Goal: Task Accomplishment & Management: Manage account settings

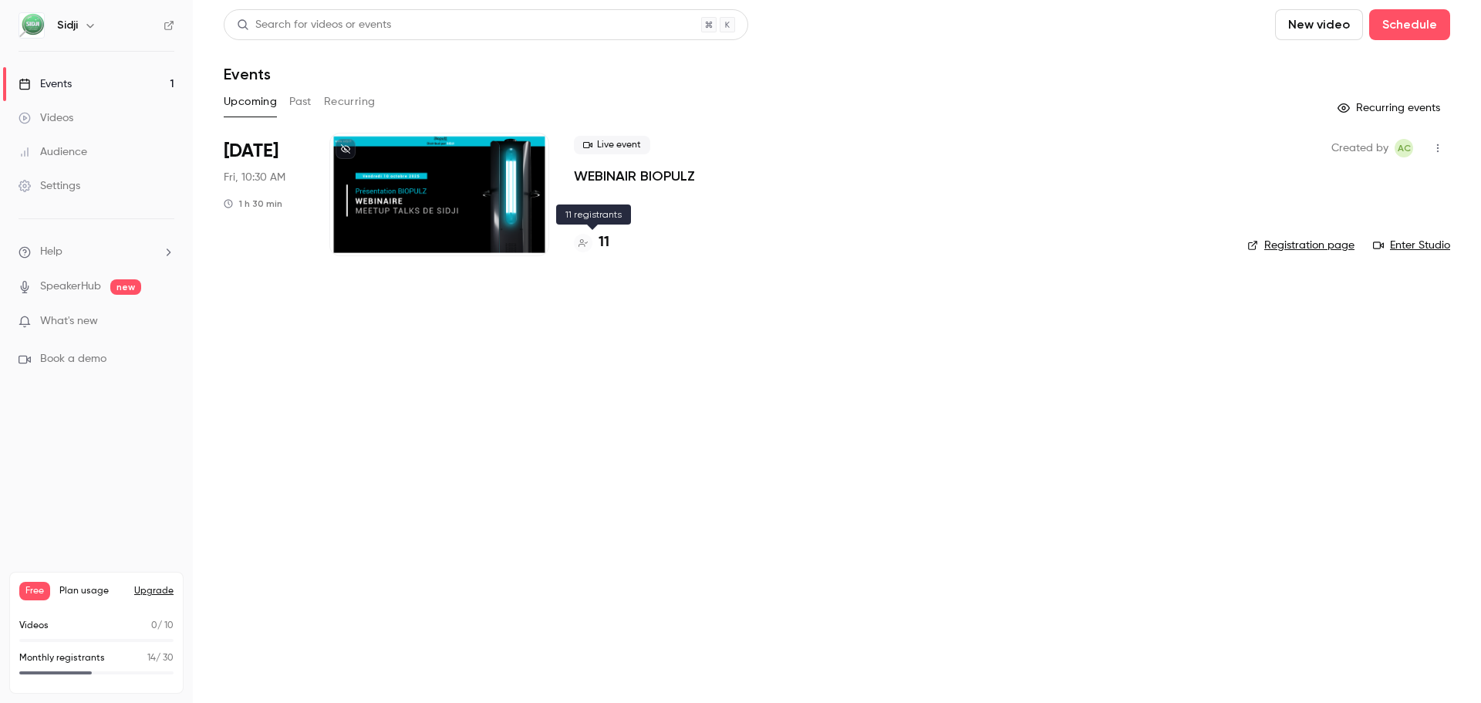
click at [593, 235] on div "11" at bounding box center [591, 242] width 35 height 21
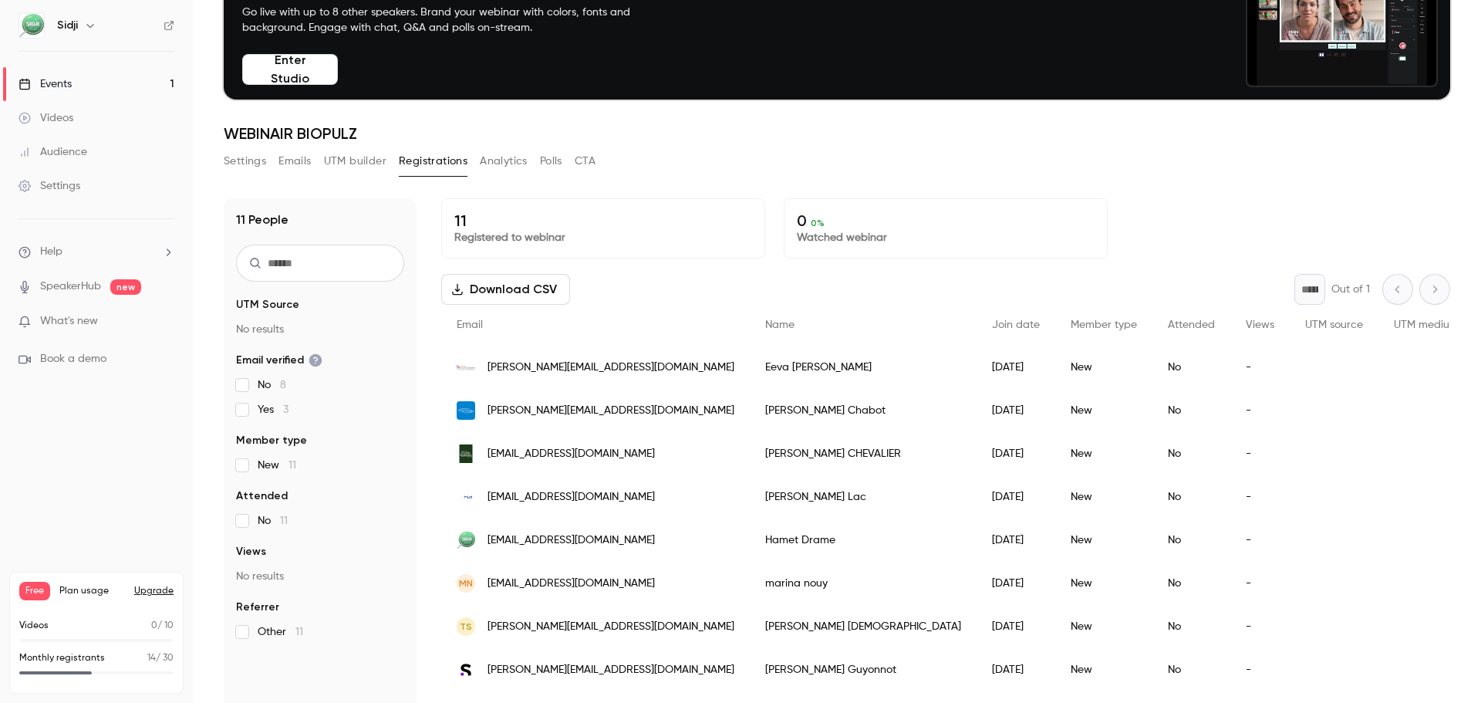
scroll to position [74, 0]
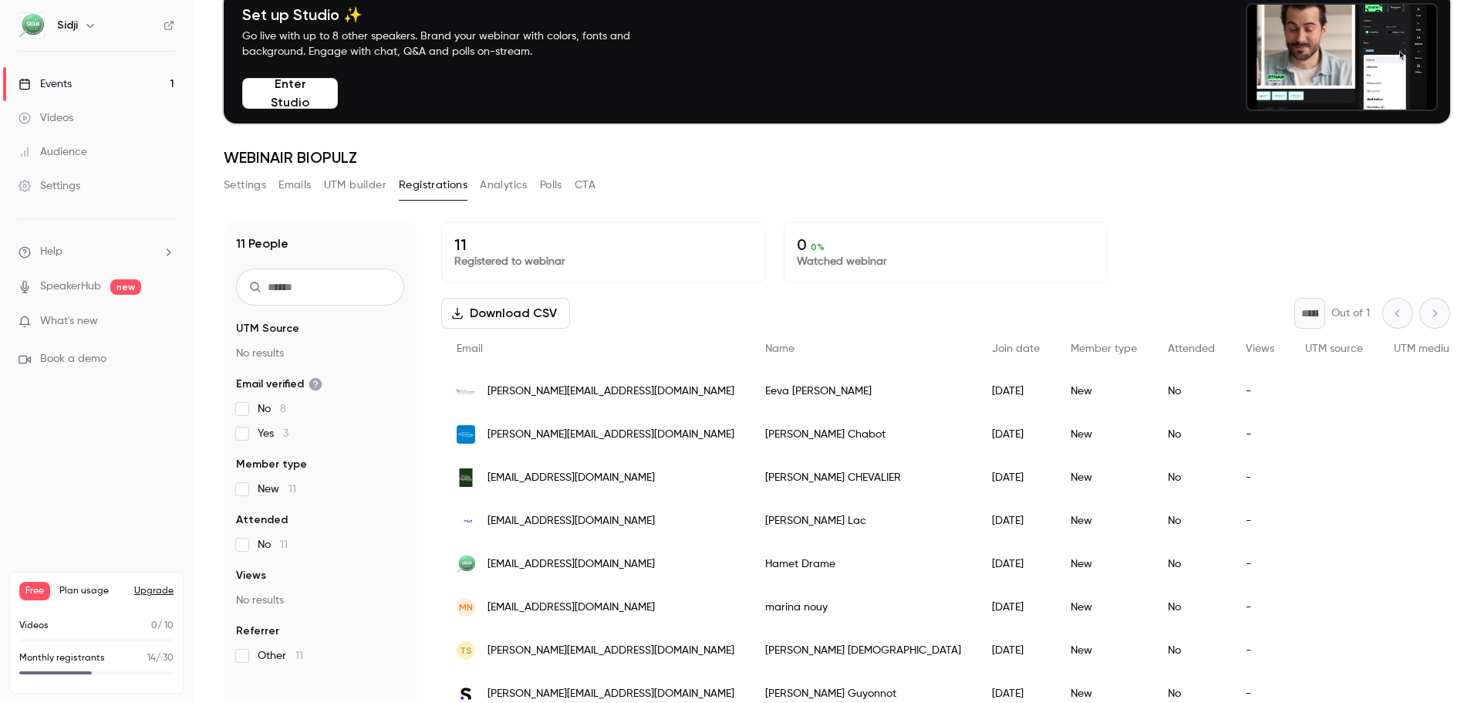
click at [133, 86] on link "Events 1" at bounding box center [96, 84] width 193 height 34
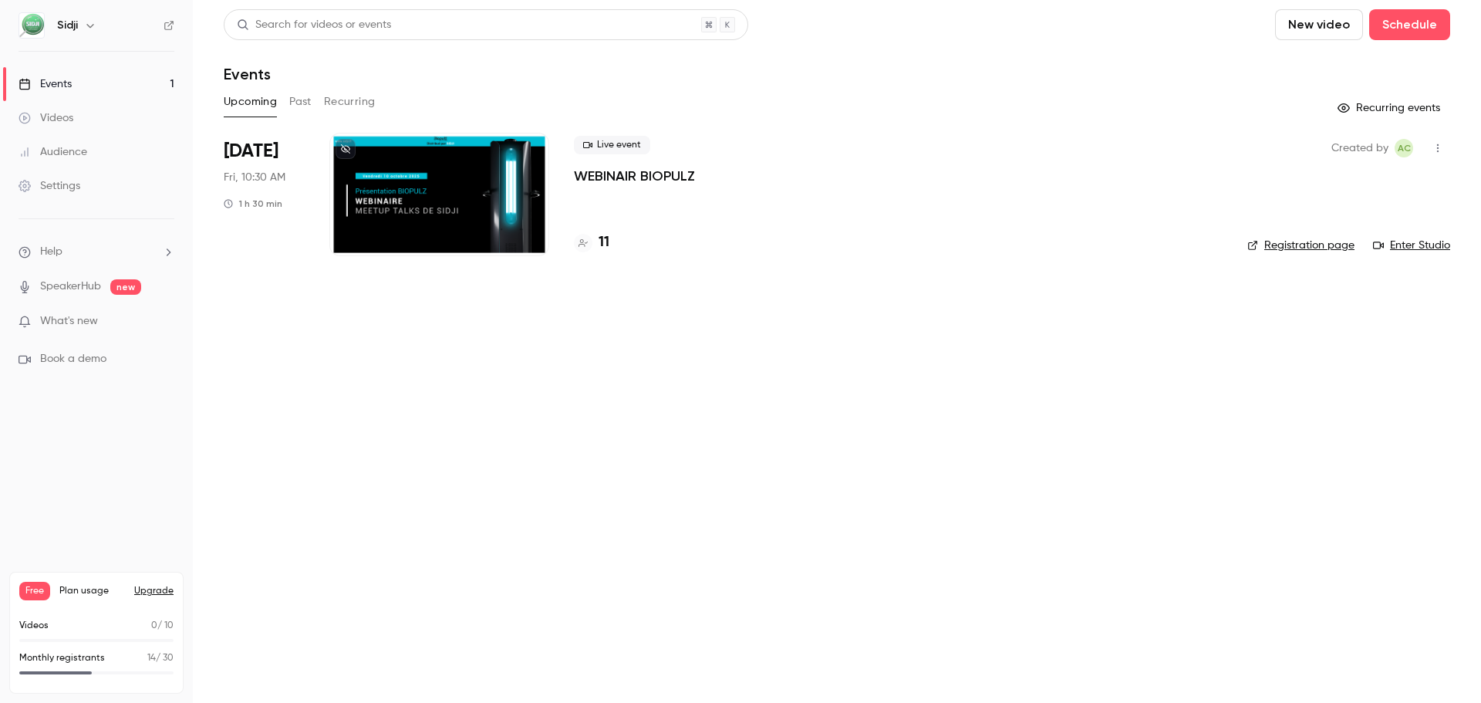
click at [1449, 147] on button "button" at bounding box center [1438, 148] width 25 height 25
click at [1192, 485] on div at bounding box center [740, 351] width 1481 height 703
click at [1443, 148] on icon "button" at bounding box center [1438, 148] width 12 height 11
click at [1156, 479] on div at bounding box center [740, 351] width 1481 height 703
click at [517, 188] on div at bounding box center [439, 194] width 220 height 123
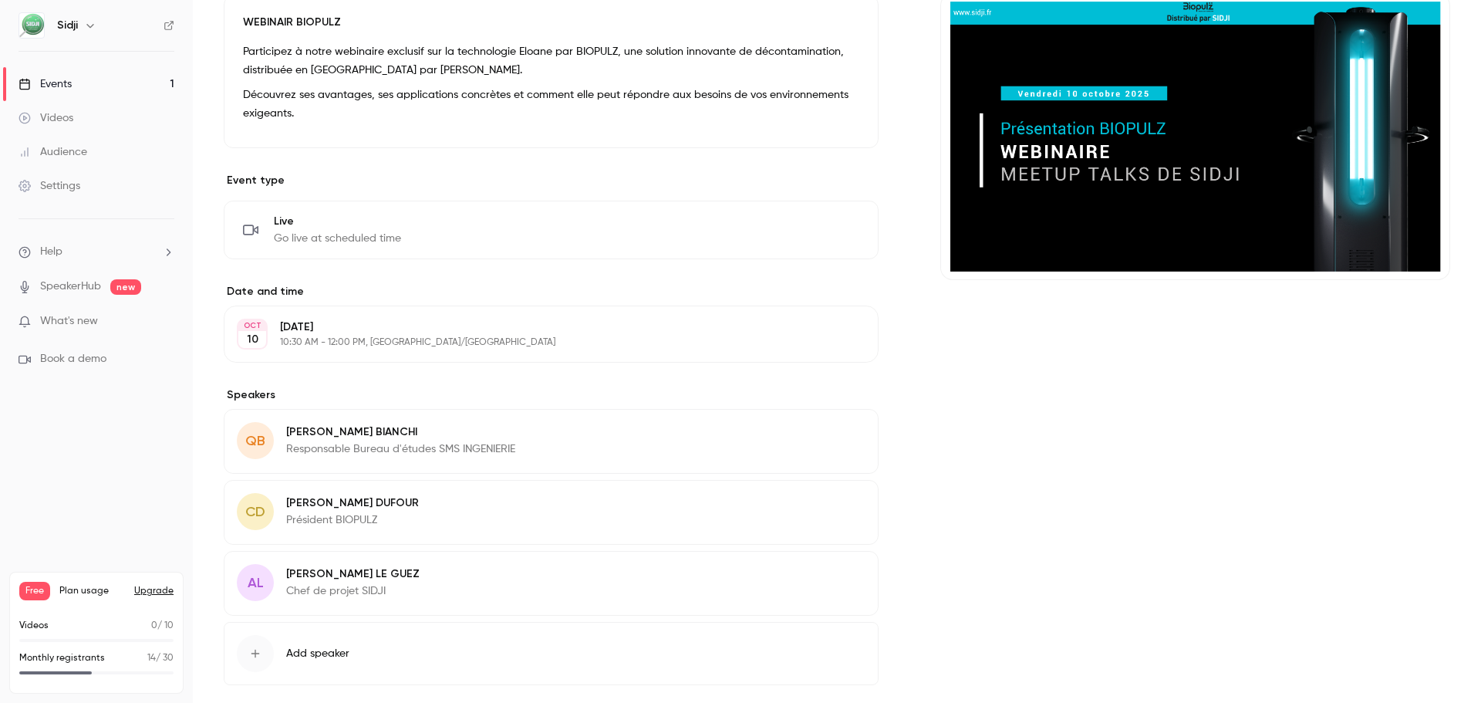
scroll to position [400, 0]
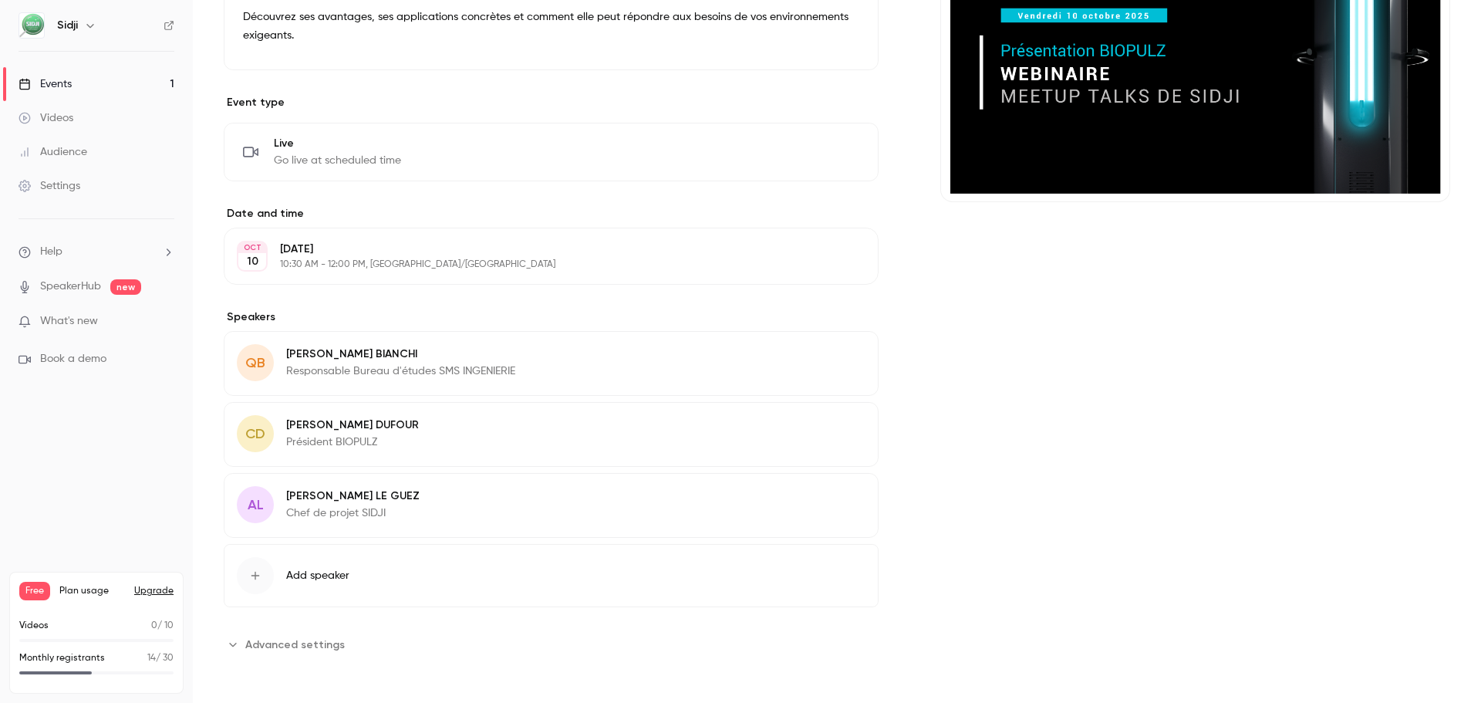
click at [296, 639] on span "Advanced settings" at bounding box center [295, 645] width 100 height 16
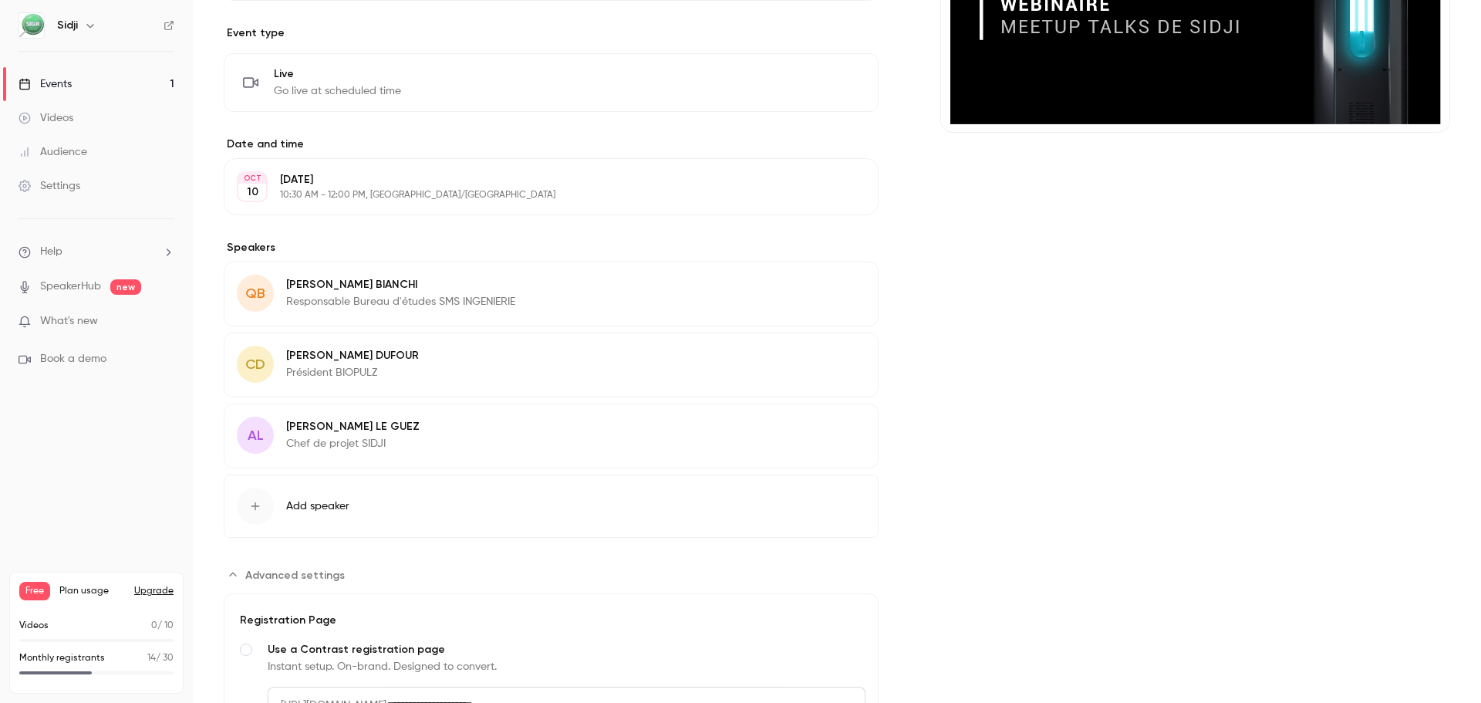
scroll to position [698, 0]
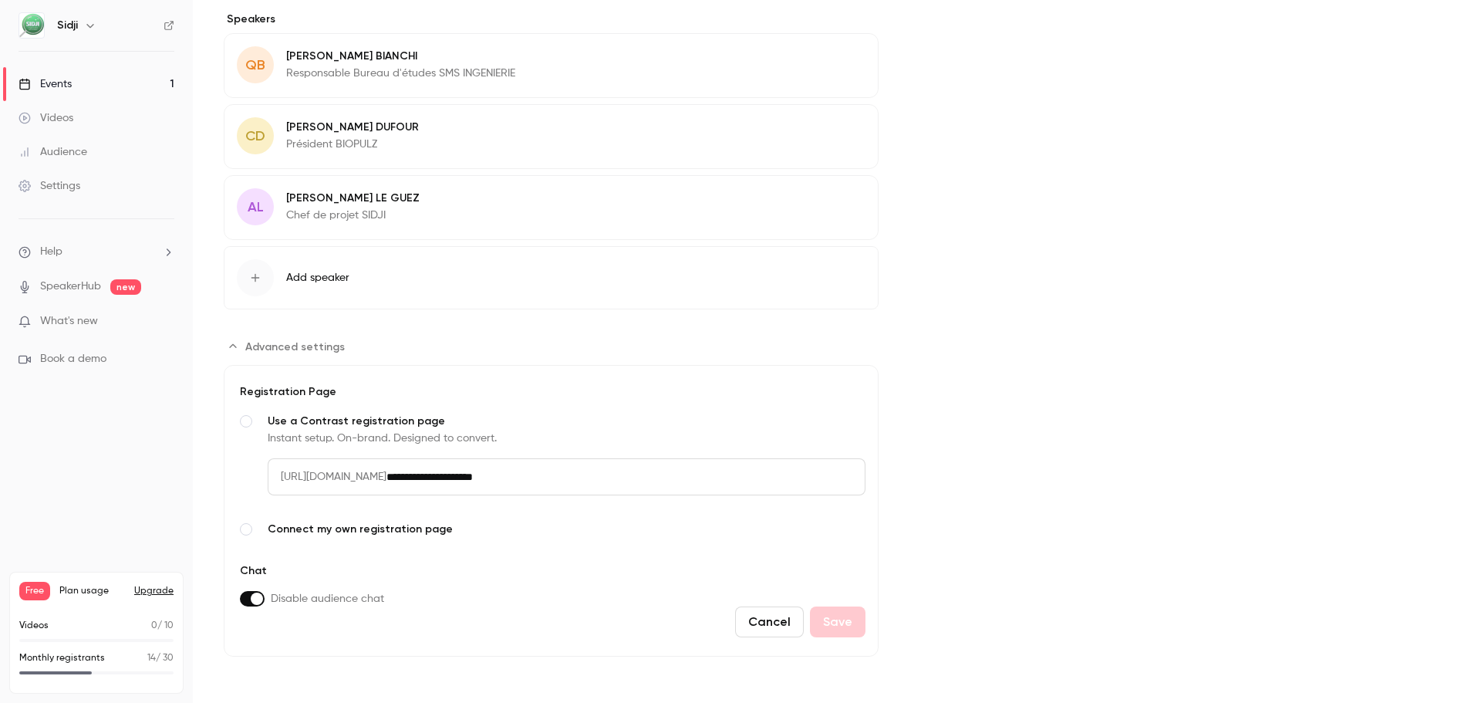
click at [326, 343] on span "Advanced settings" at bounding box center [295, 347] width 100 height 16
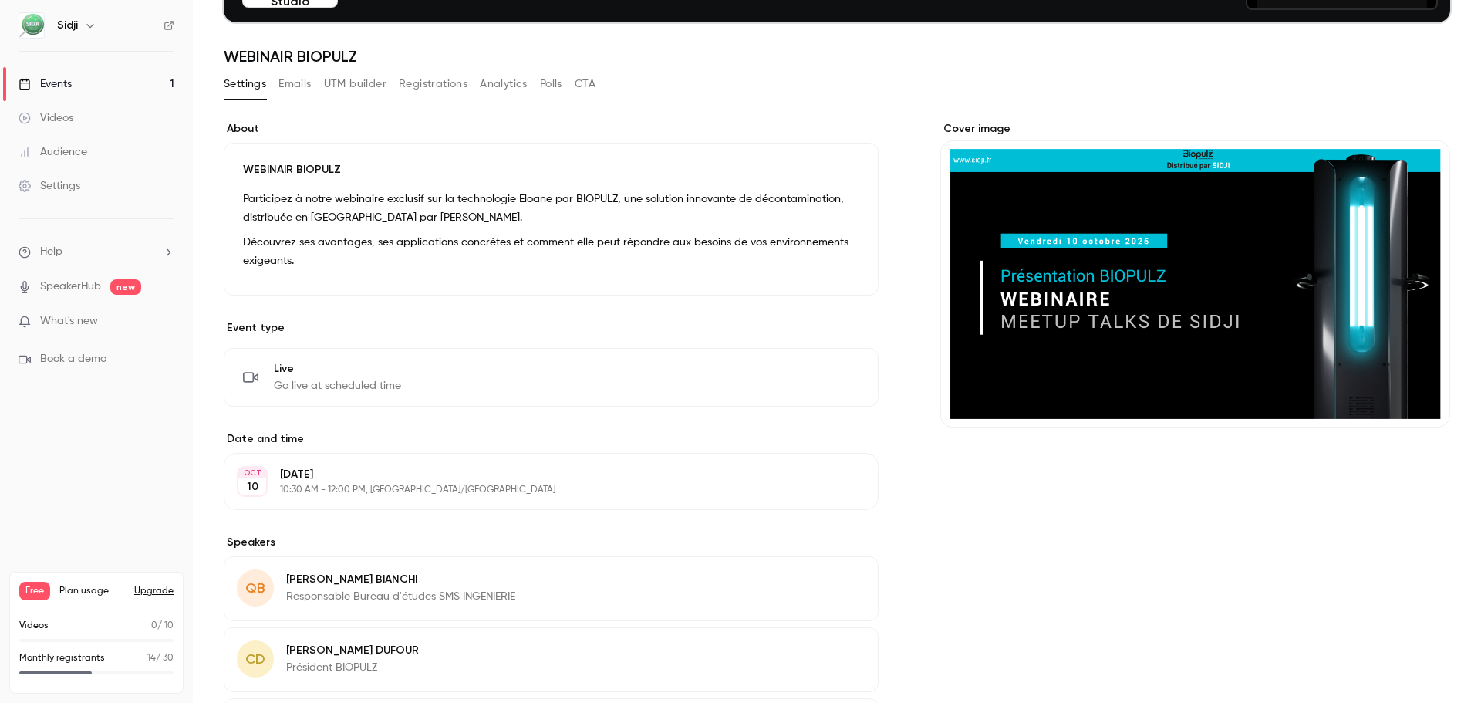
scroll to position [0, 0]
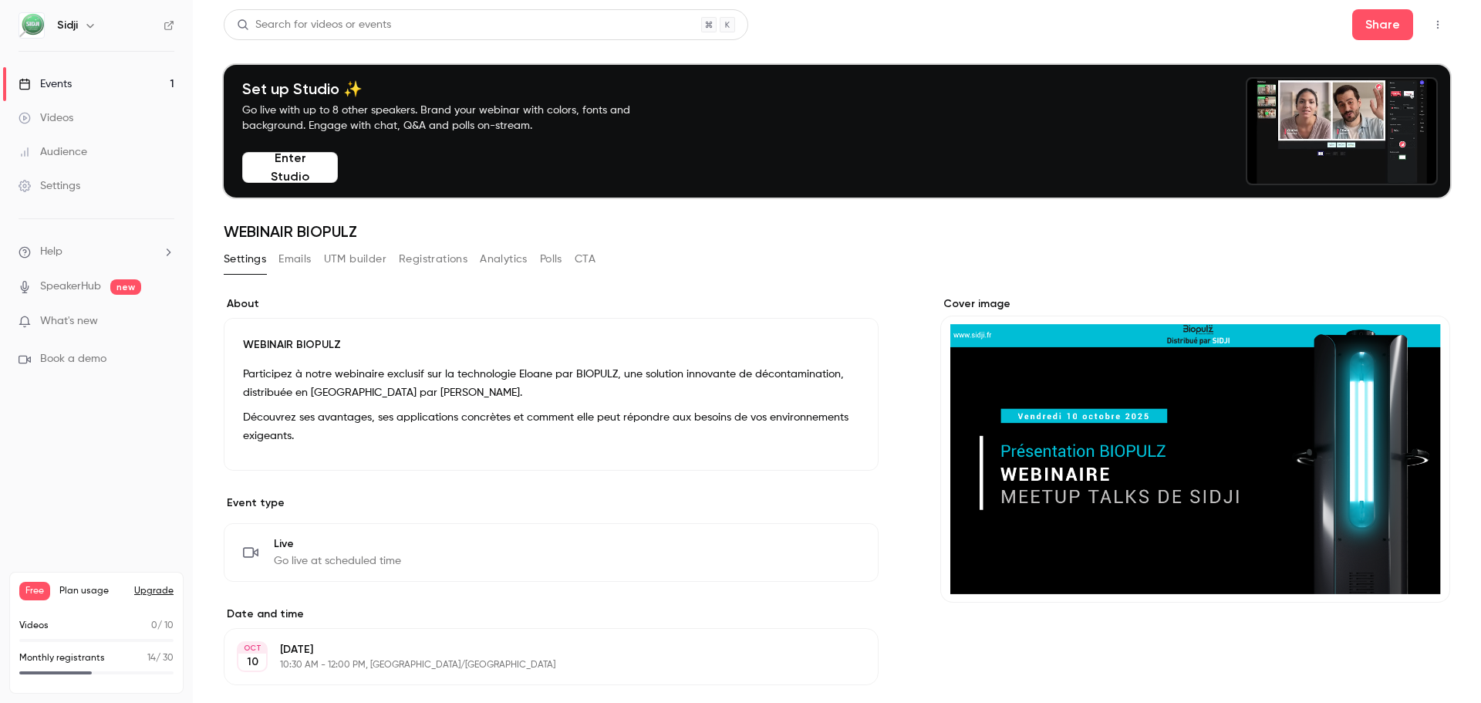
click at [316, 262] on div "Settings Emails UTM builder Registrations Analytics Polls CTA" at bounding box center [410, 259] width 372 height 25
click at [349, 258] on button "UTM builder" at bounding box center [355, 259] width 62 height 25
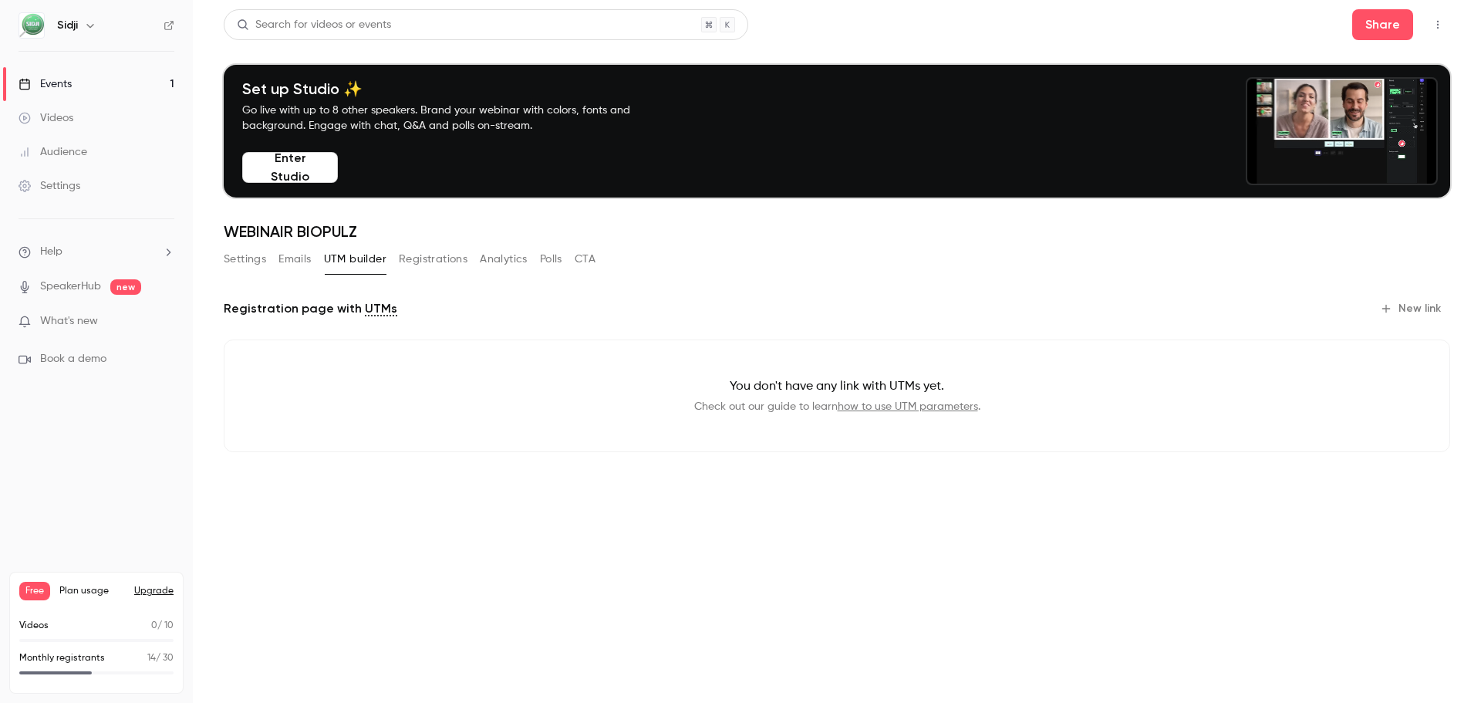
click at [433, 262] on button "Registrations" at bounding box center [433, 259] width 69 height 25
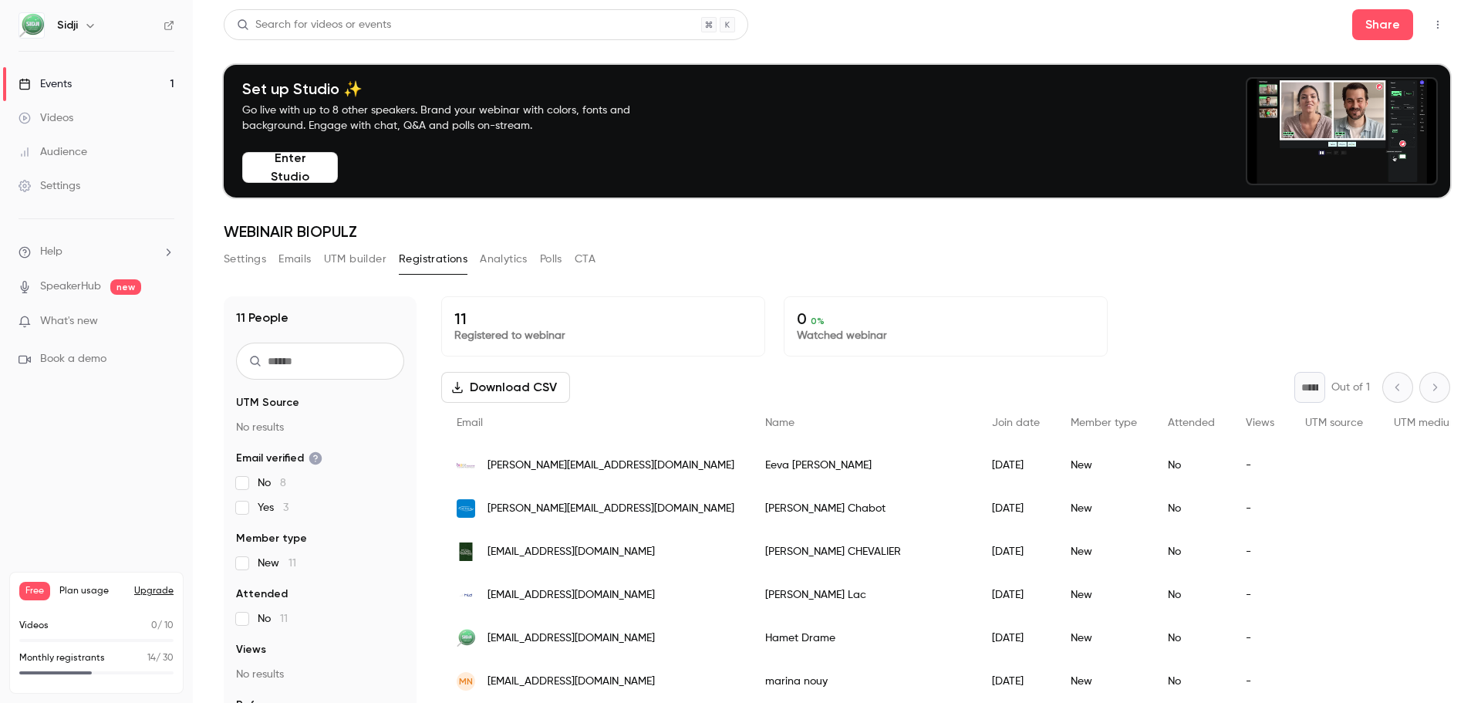
click at [494, 254] on button "Analytics" at bounding box center [504, 259] width 48 height 25
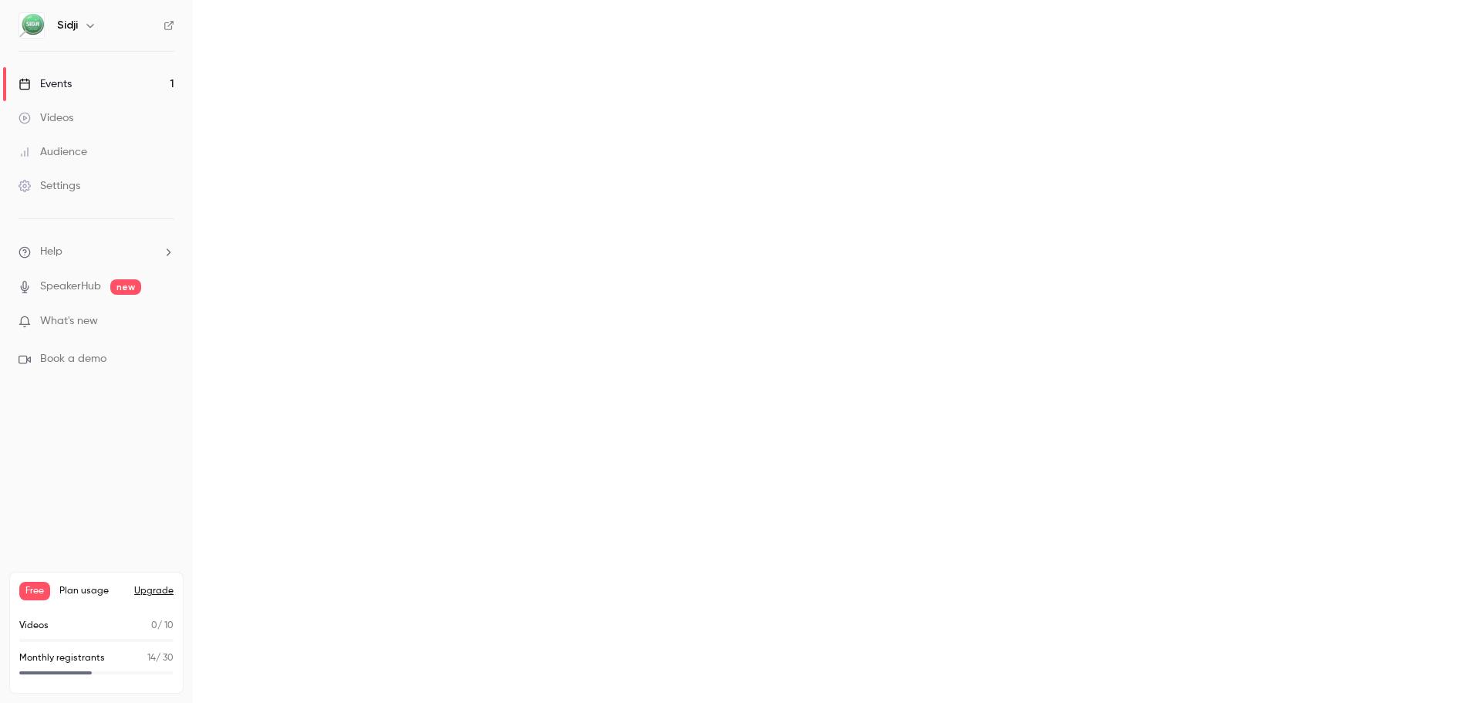
click at [121, 79] on link "Events 1" at bounding box center [96, 84] width 193 height 34
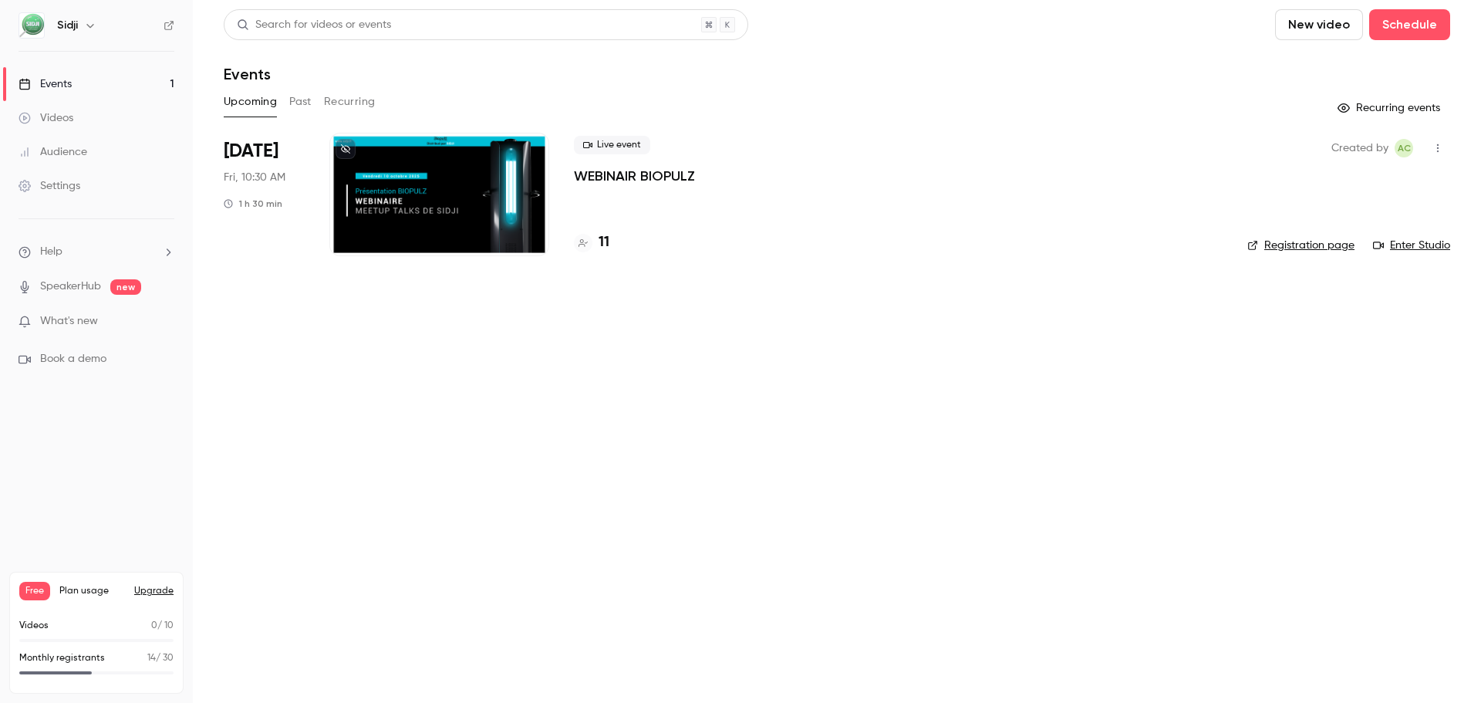
click at [341, 95] on button "Recurring" at bounding box center [350, 101] width 52 height 25
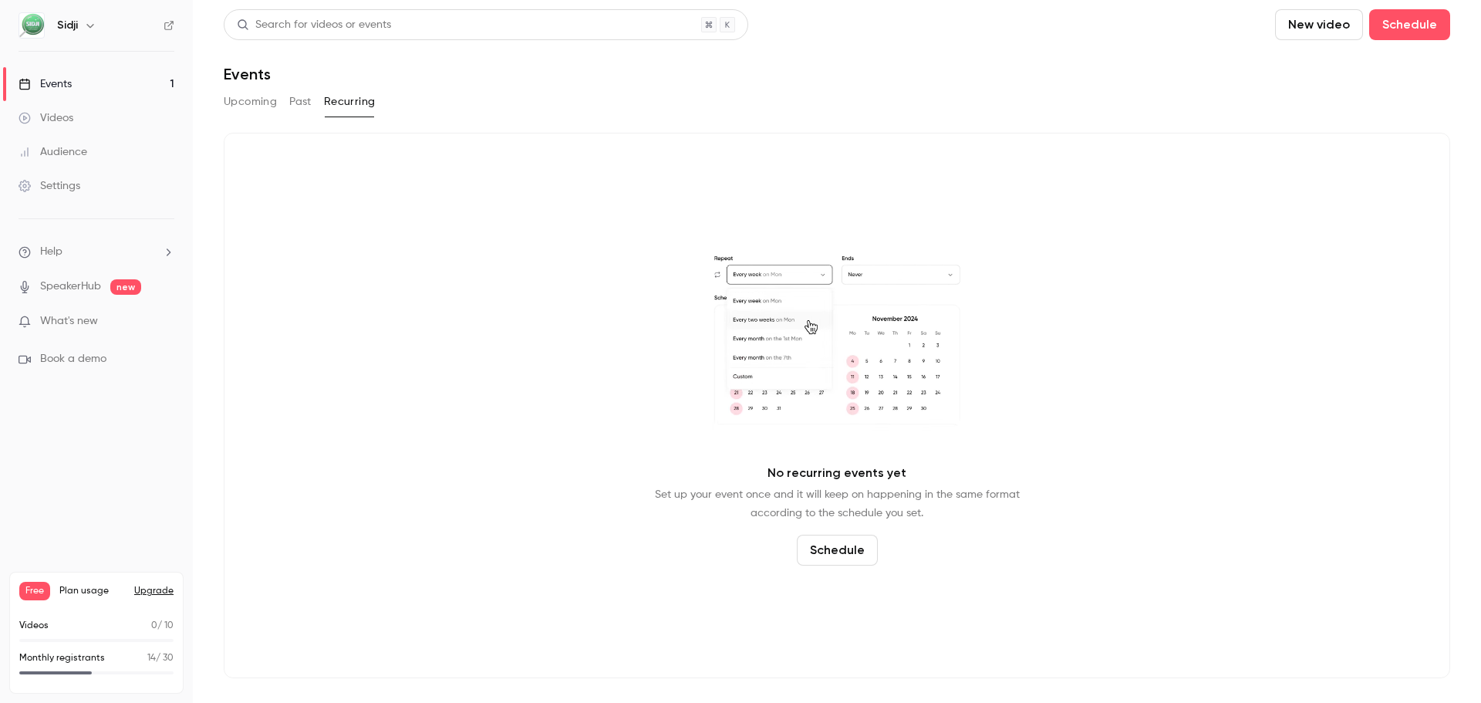
click at [249, 102] on button "Upcoming" at bounding box center [250, 101] width 53 height 25
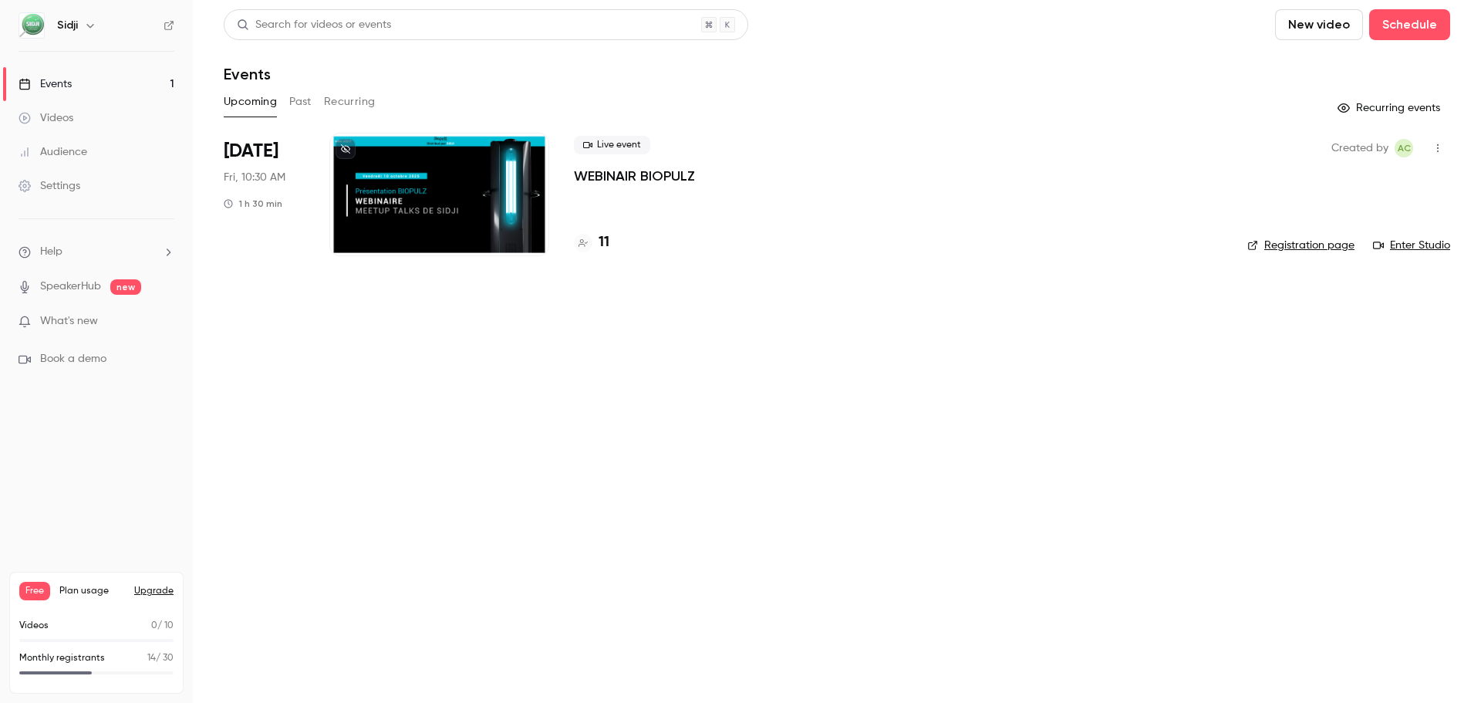
click at [1431, 246] on link "Enter Studio" at bounding box center [1411, 245] width 77 height 15
click at [1418, 248] on link "Enter Studio" at bounding box center [1411, 245] width 77 height 15
click at [649, 178] on p "WEBINAIR BIOPULZ" at bounding box center [634, 176] width 121 height 19
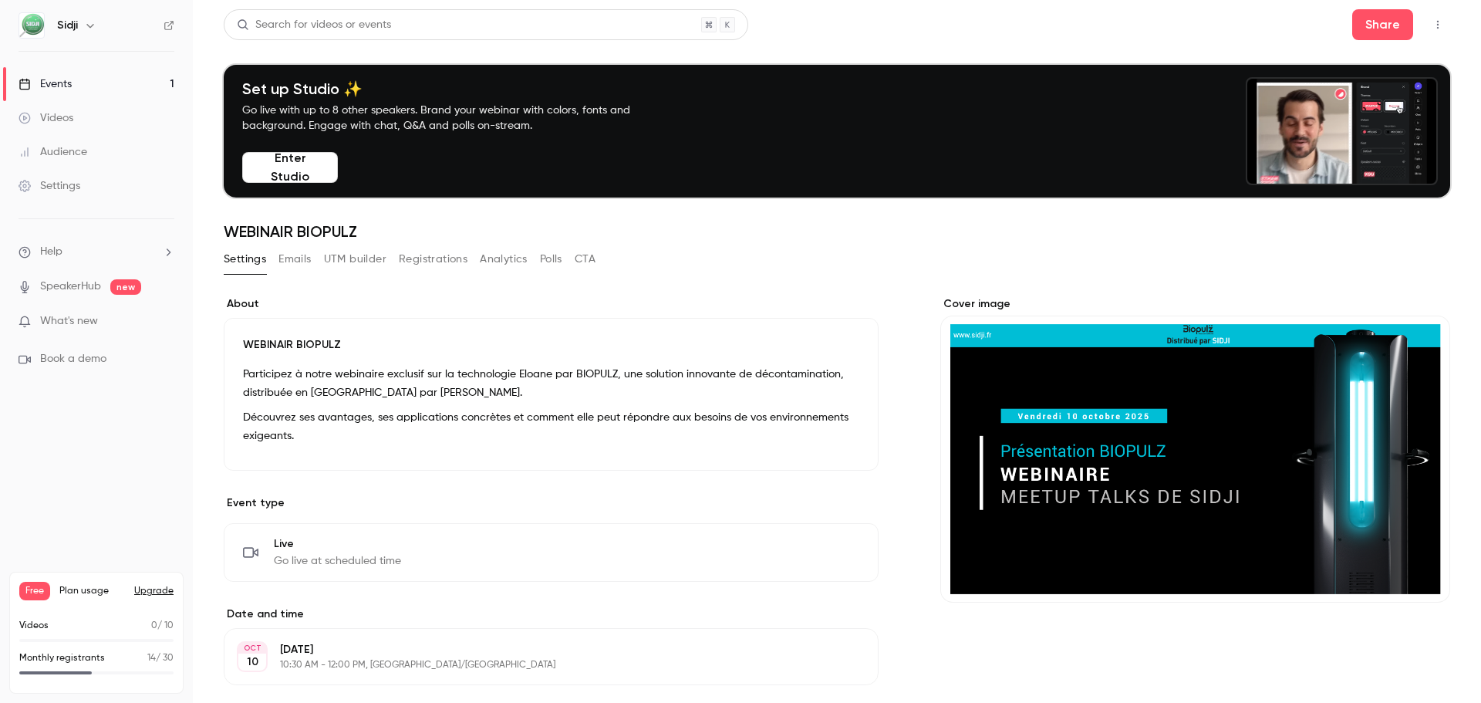
click at [1357, 8] on main "Search for videos or events Share Set up Studio ✨ Go live with up to 8 other sp…" at bounding box center [837, 351] width 1288 height 703
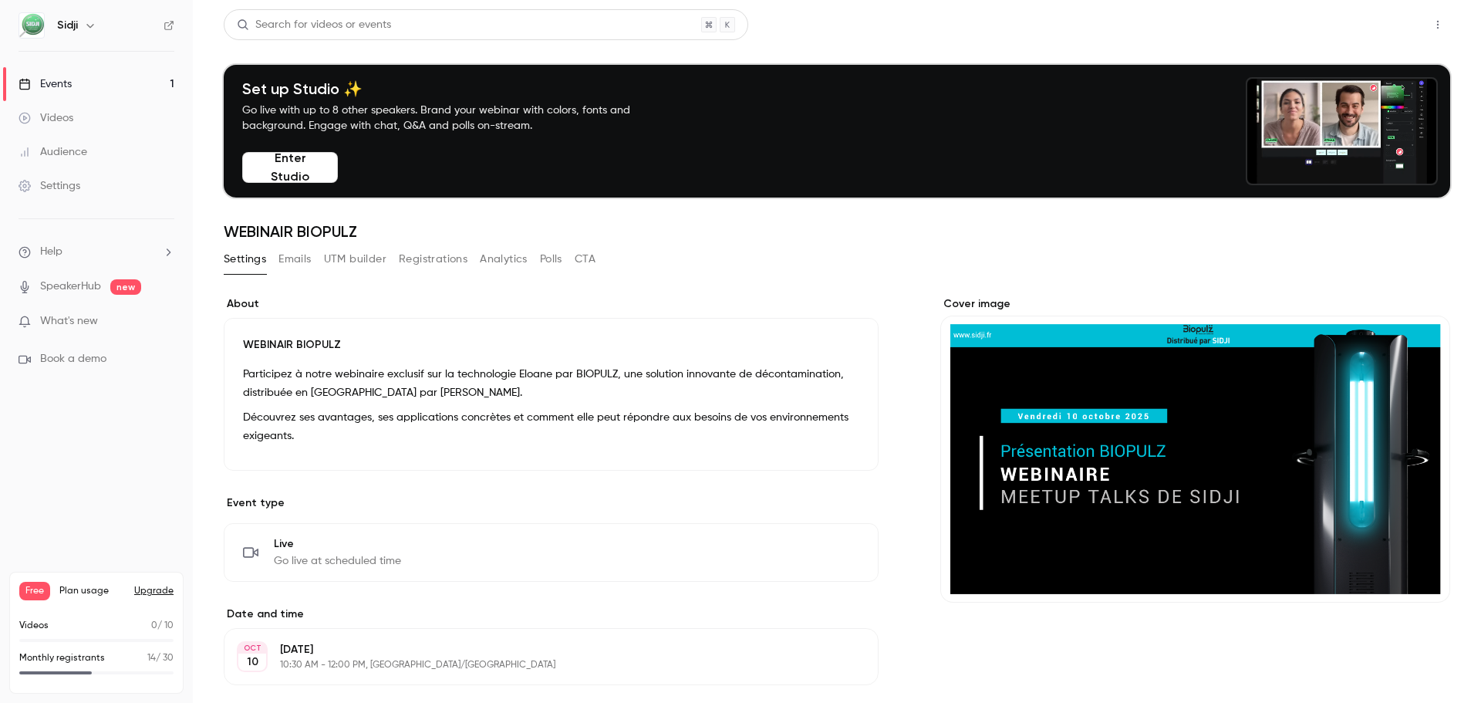
click at [1357, 15] on button "Share" at bounding box center [1383, 24] width 61 height 31
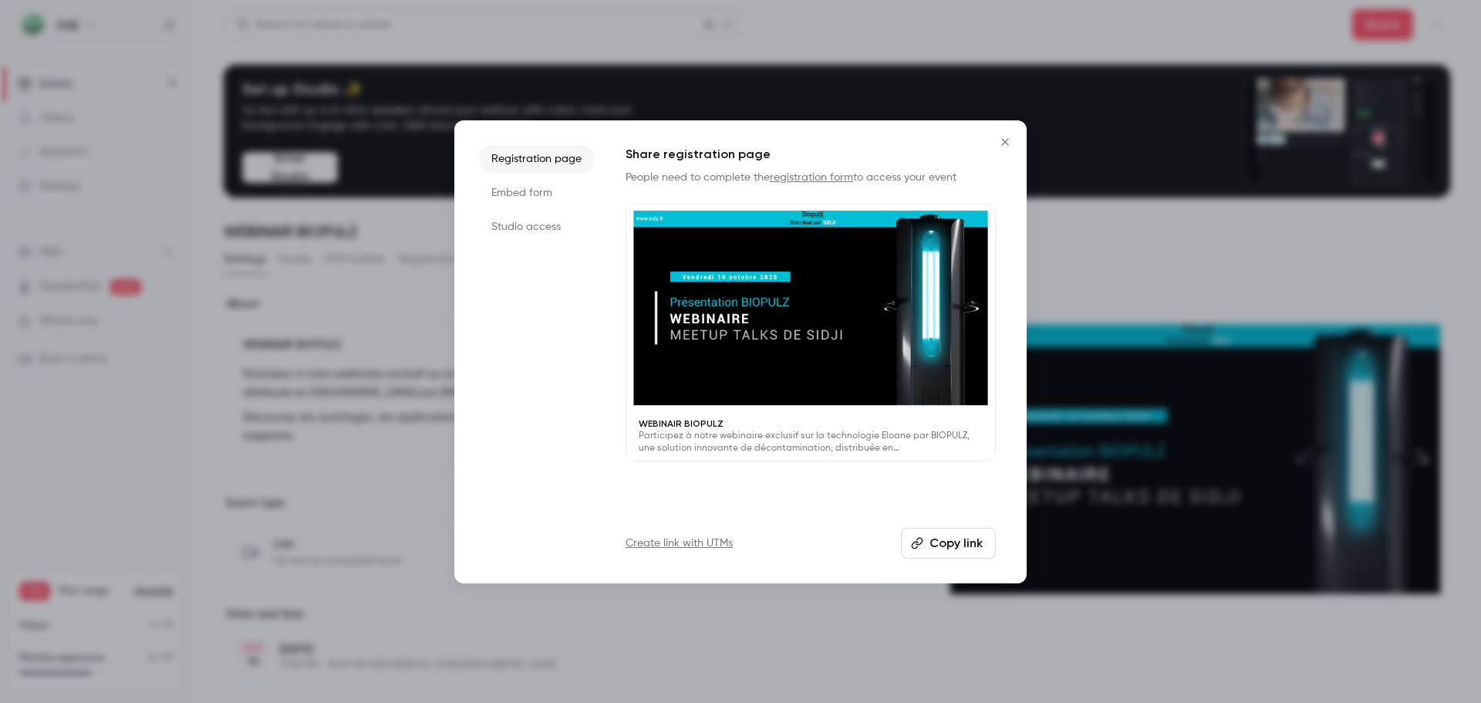
click at [1007, 136] on icon "Close" at bounding box center [1005, 142] width 19 height 12
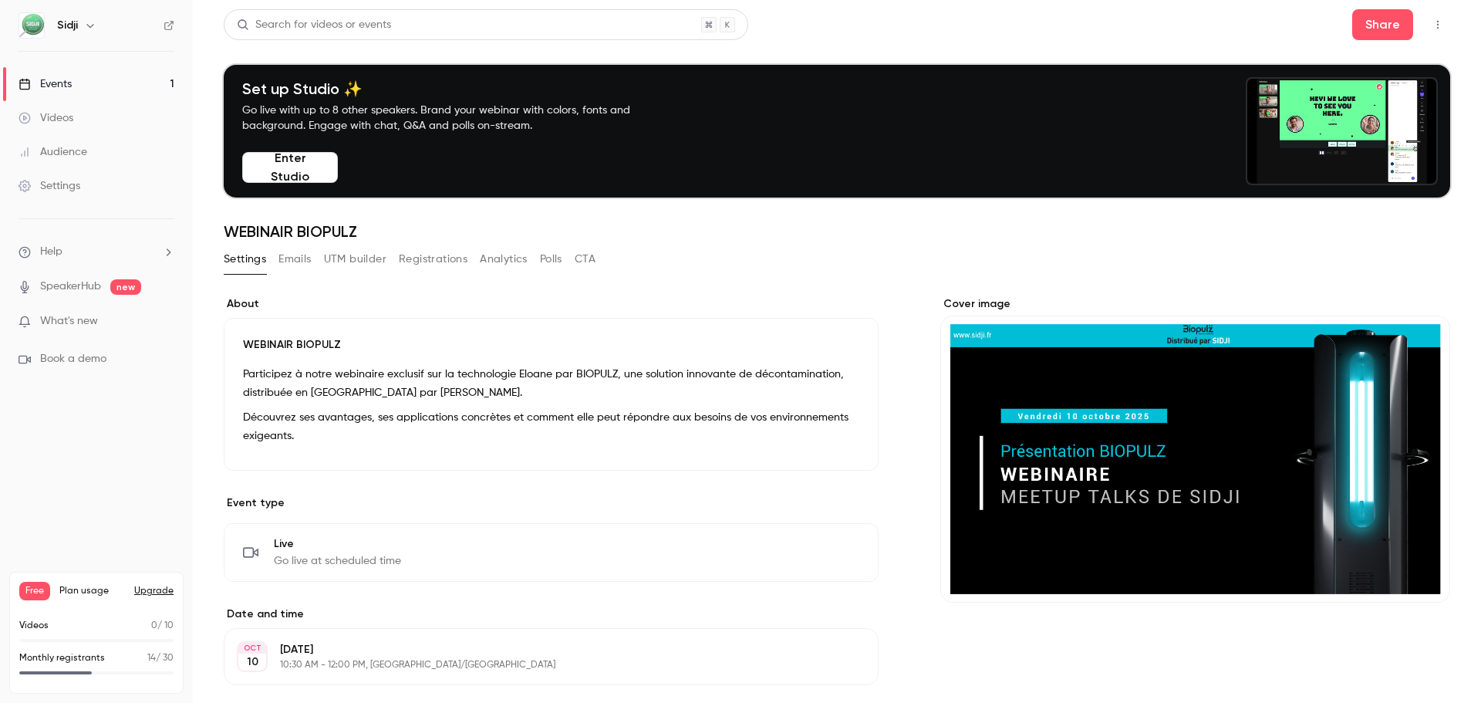
click at [47, 84] on div "Events" at bounding box center [45, 83] width 53 height 15
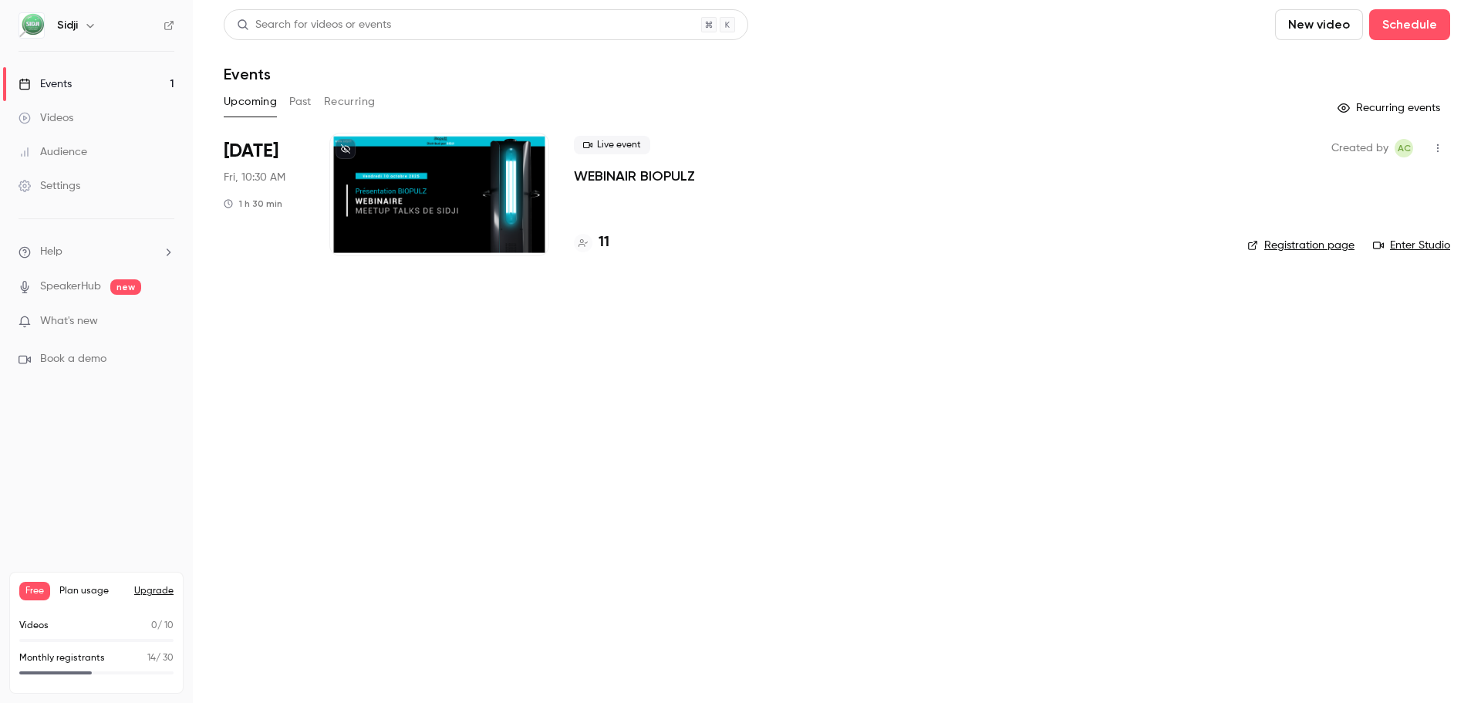
click at [1298, 244] on link "Registration page" at bounding box center [1301, 245] width 107 height 15
click at [1395, 245] on link "Enter Studio" at bounding box center [1411, 245] width 77 height 15
click at [628, 176] on p "WEBINAIR BIOPULZ" at bounding box center [634, 176] width 121 height 19
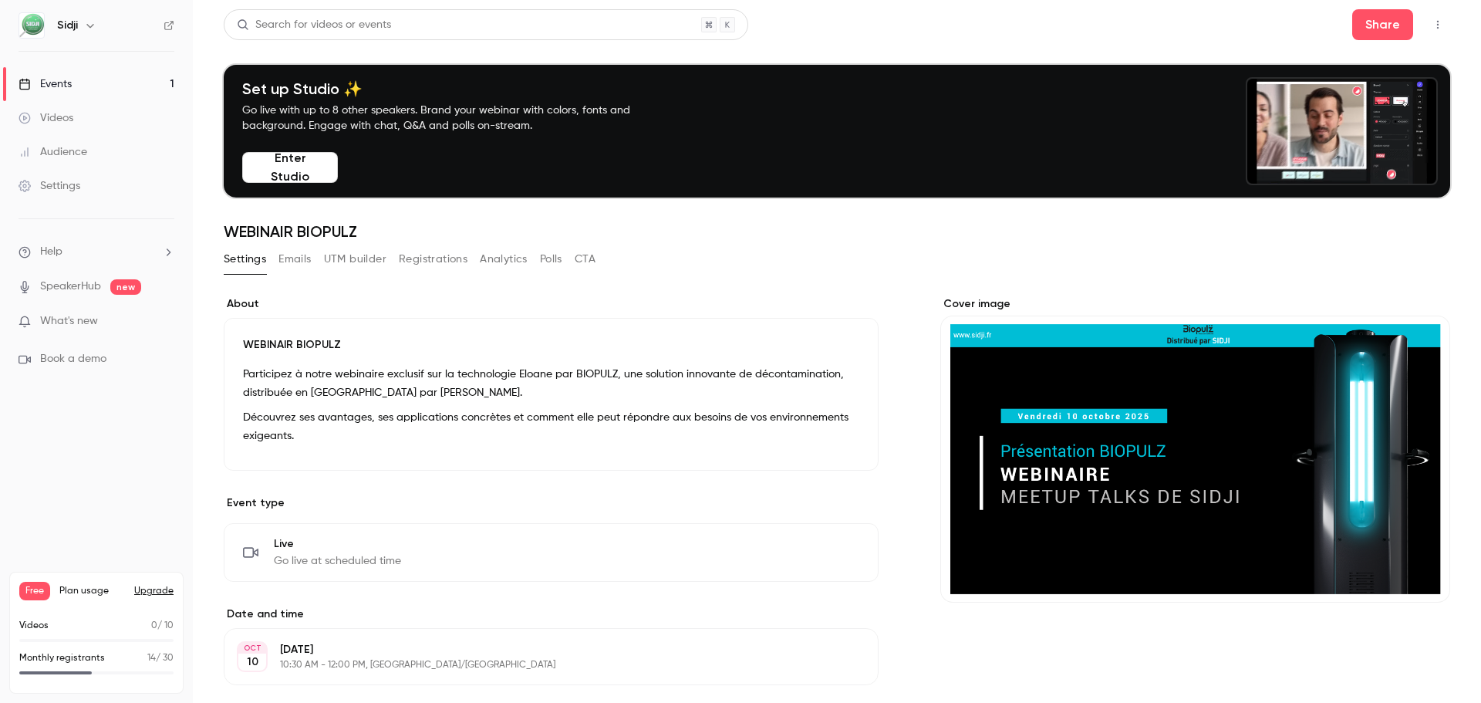
click at [119, 85] on link "Events 1" at bounding box center [96, 84] width 193 height 34
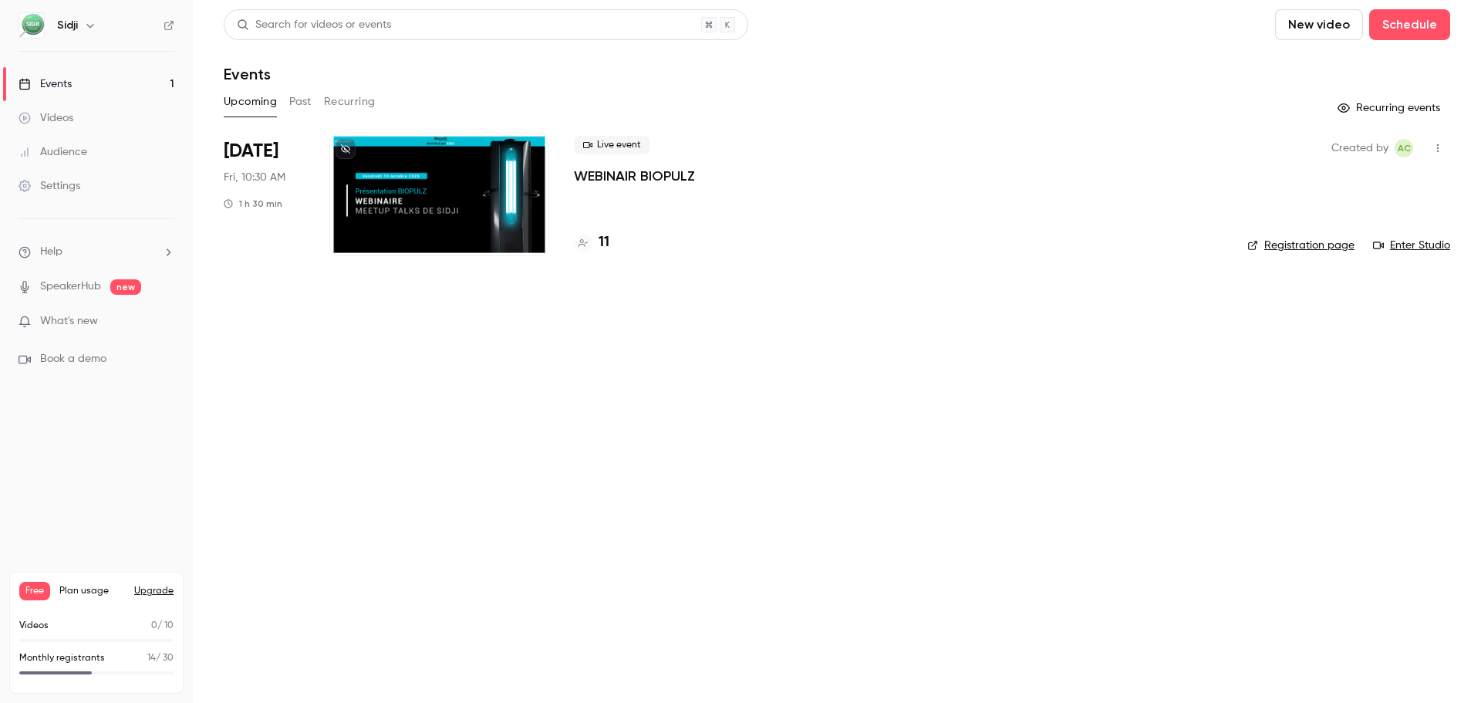
click at [1403, 248] on link "Enter Studio" at bounding box center [1411, 245] width 77 height 15
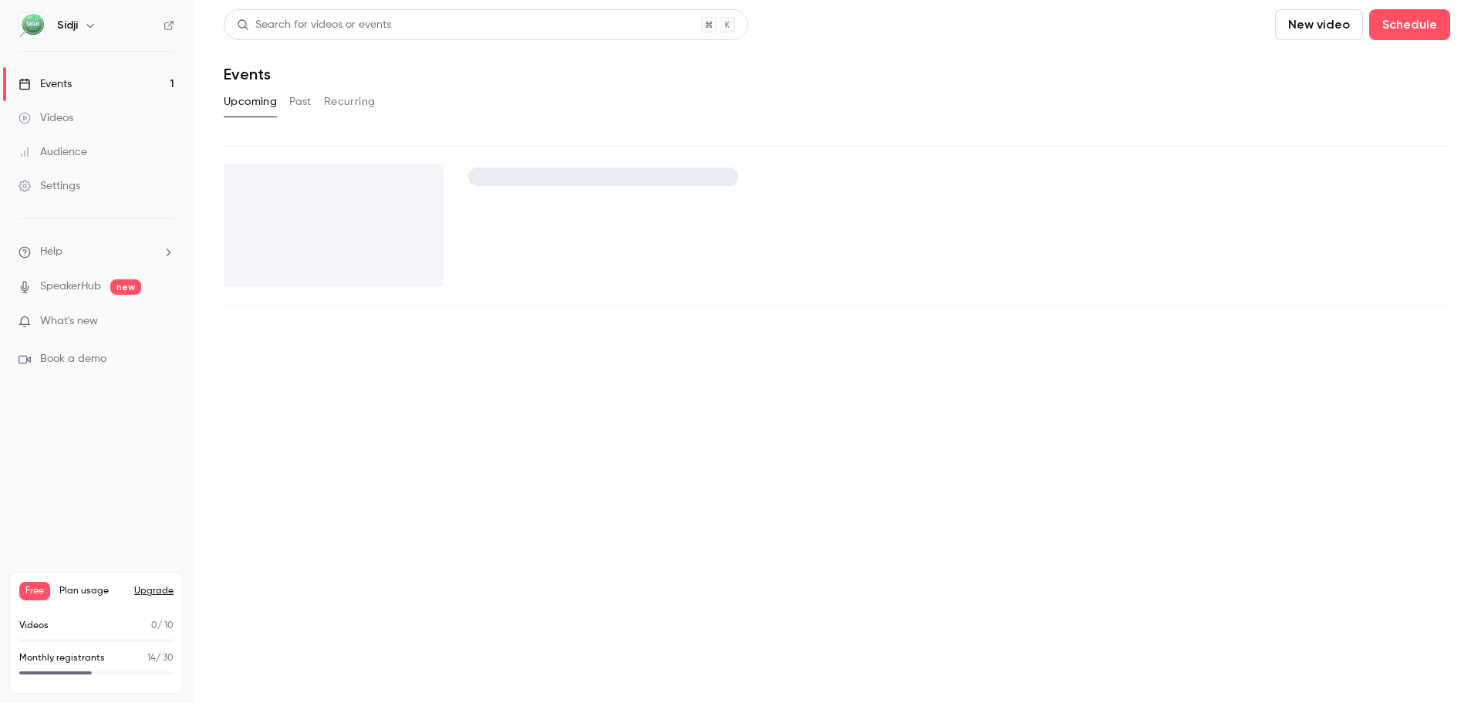
click at [109, 123] on link "Videos" at bounding box center [96, 118] width 193 height 34
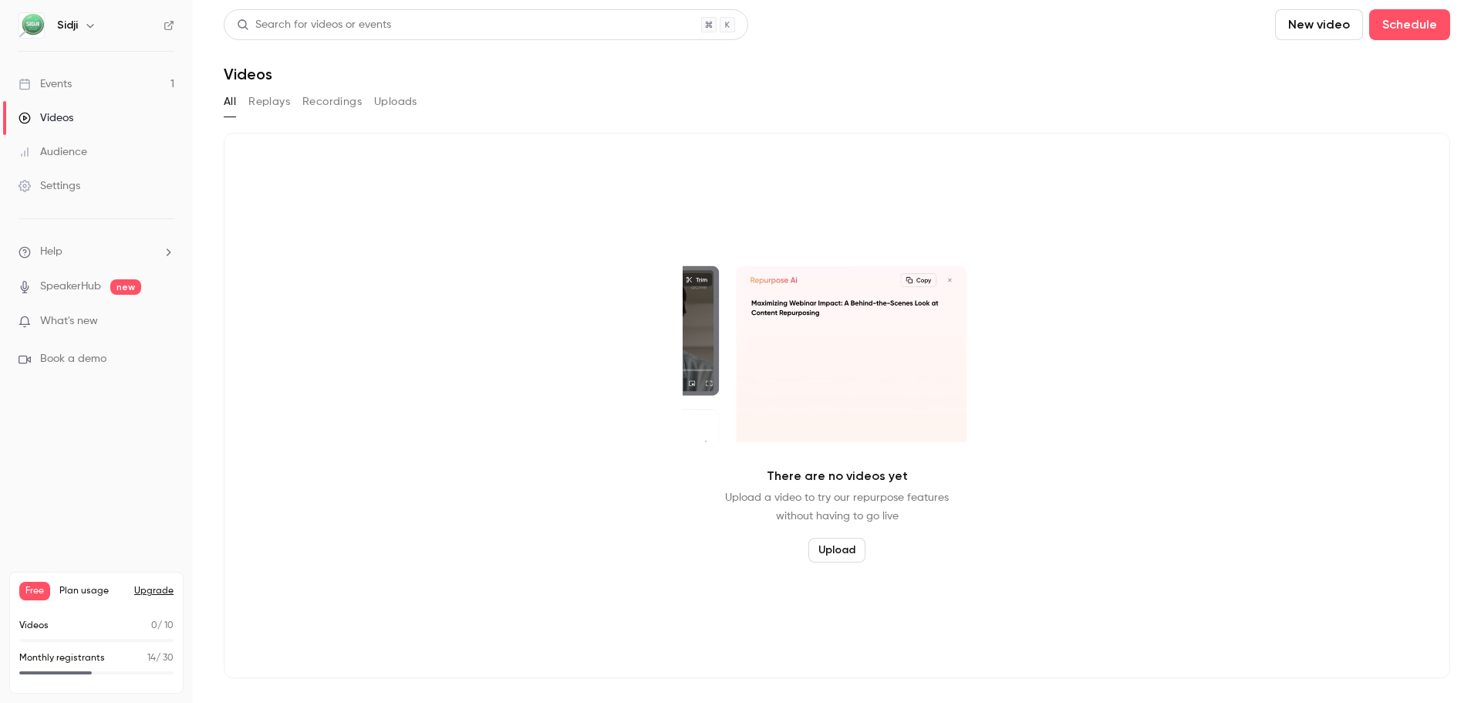
click at [113, 93] on link "Events 1" at bounding box center [96, 84] width 193 height 34
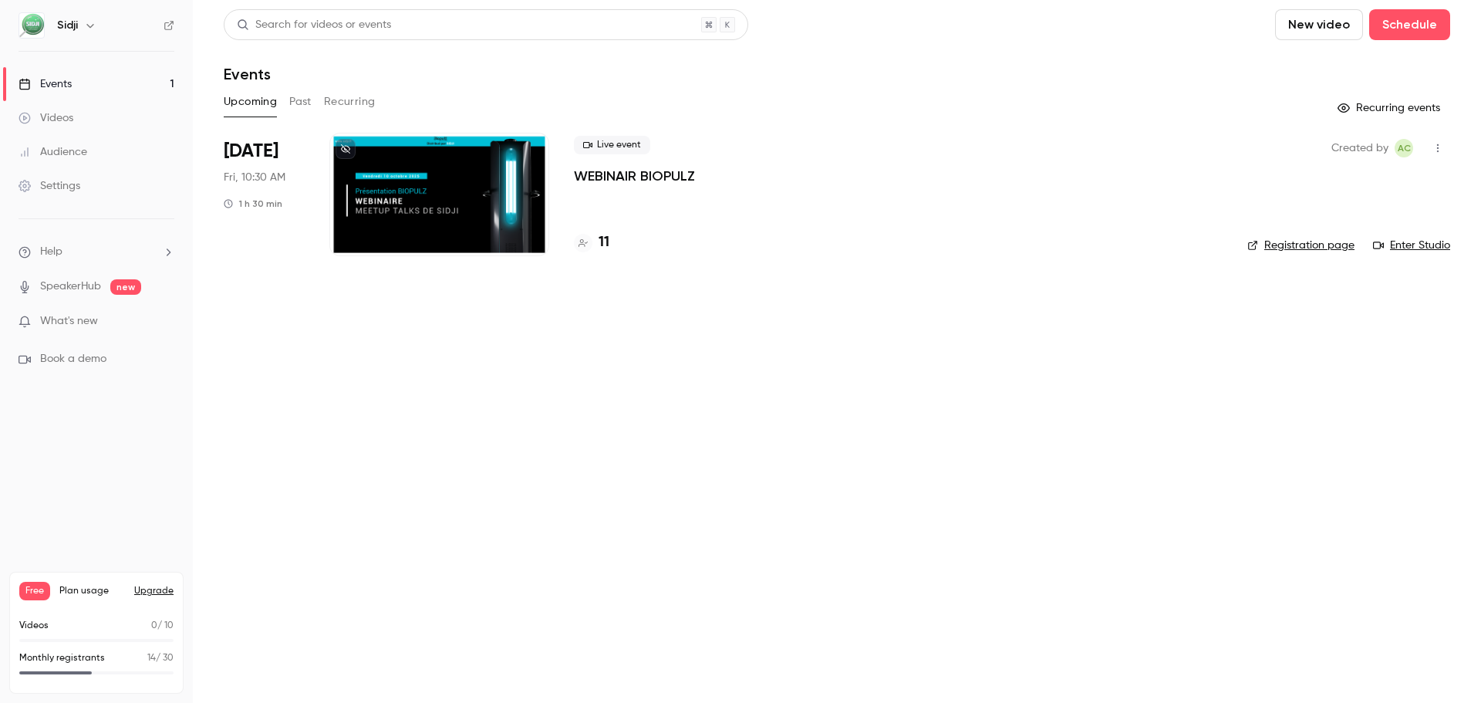
click at [116, 85] on link "Events 1" at bounding box center [96, 84] width 193 height 34
click at [1431, 242] on link "Enter Studio" at bounding box center [1411, 245] width 77 height 15
click at [606, 245] on h4 "11" at bounding box center [604, 242] width 11 height 21
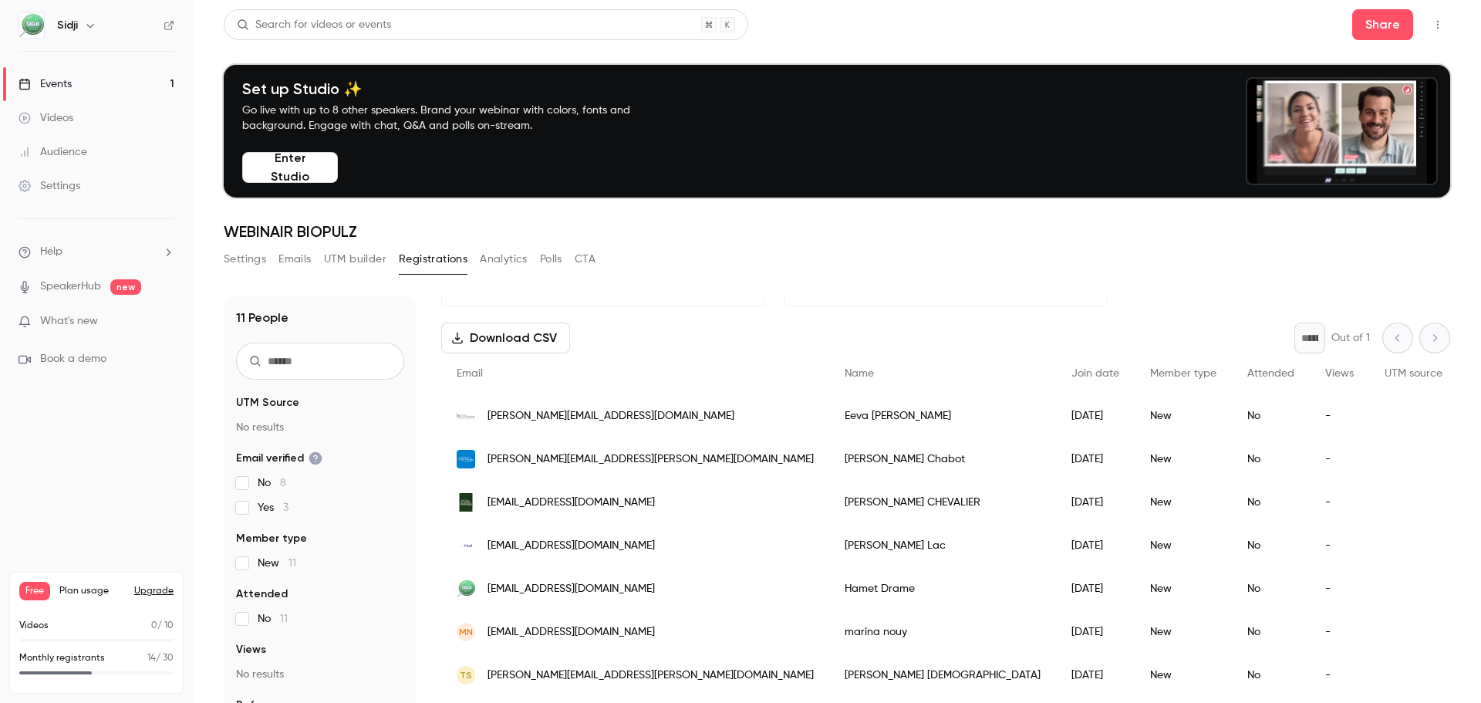
scroll to position [86, 0]
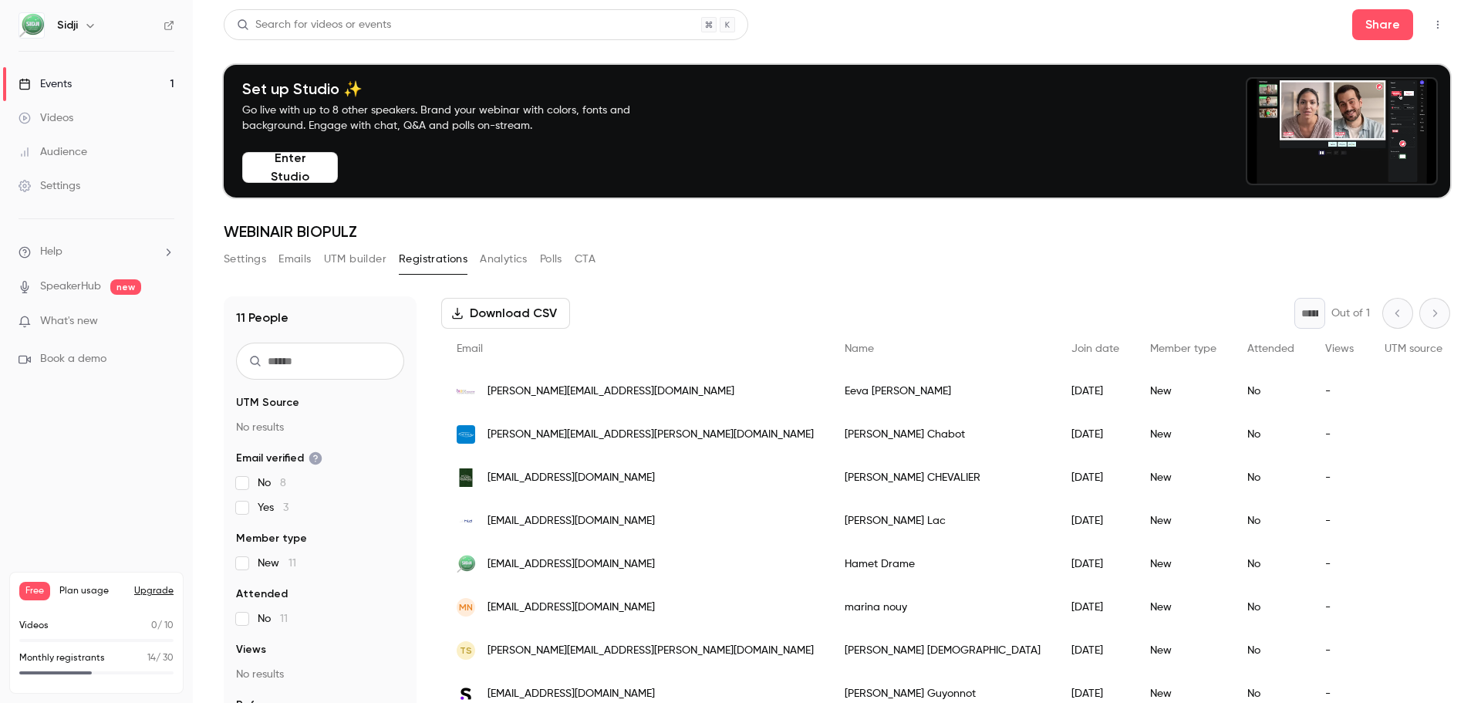
click at [1122, 266] on div "Settings Emails UTM builder Registrations Analytics Polls CTA" at bounding box center [837, 262] width 1227 height 31
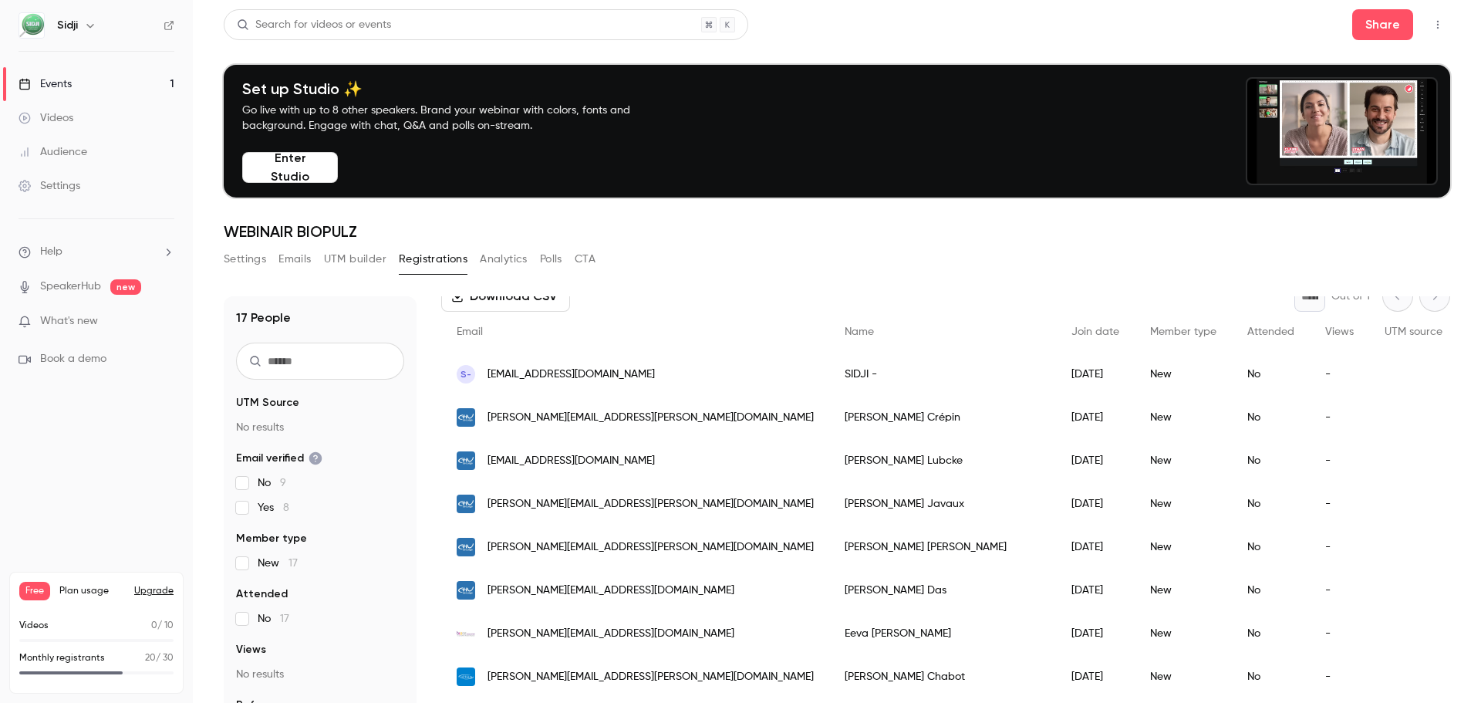
scroll to position [154, 0]
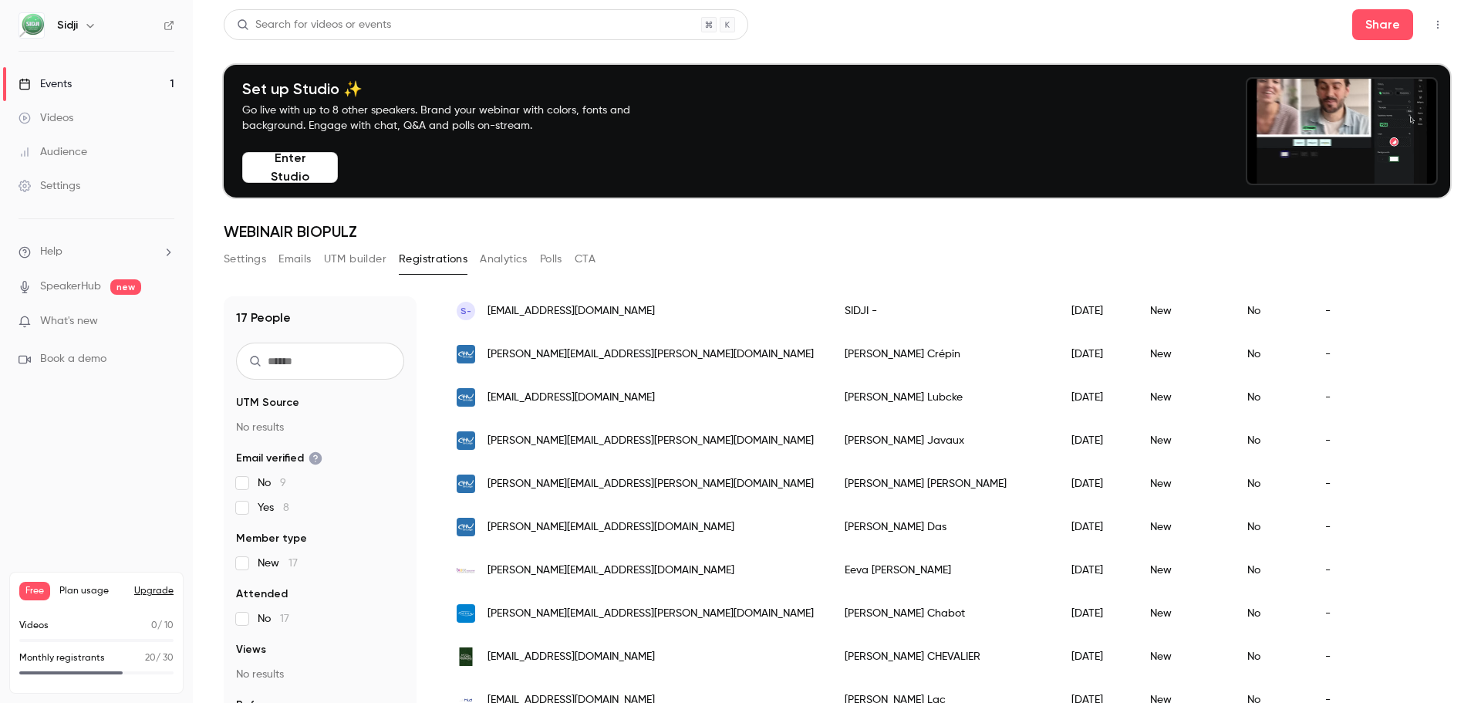
click at [93, 93] on link "Events 1" at bounding box center [96, 84] width 193 height 34
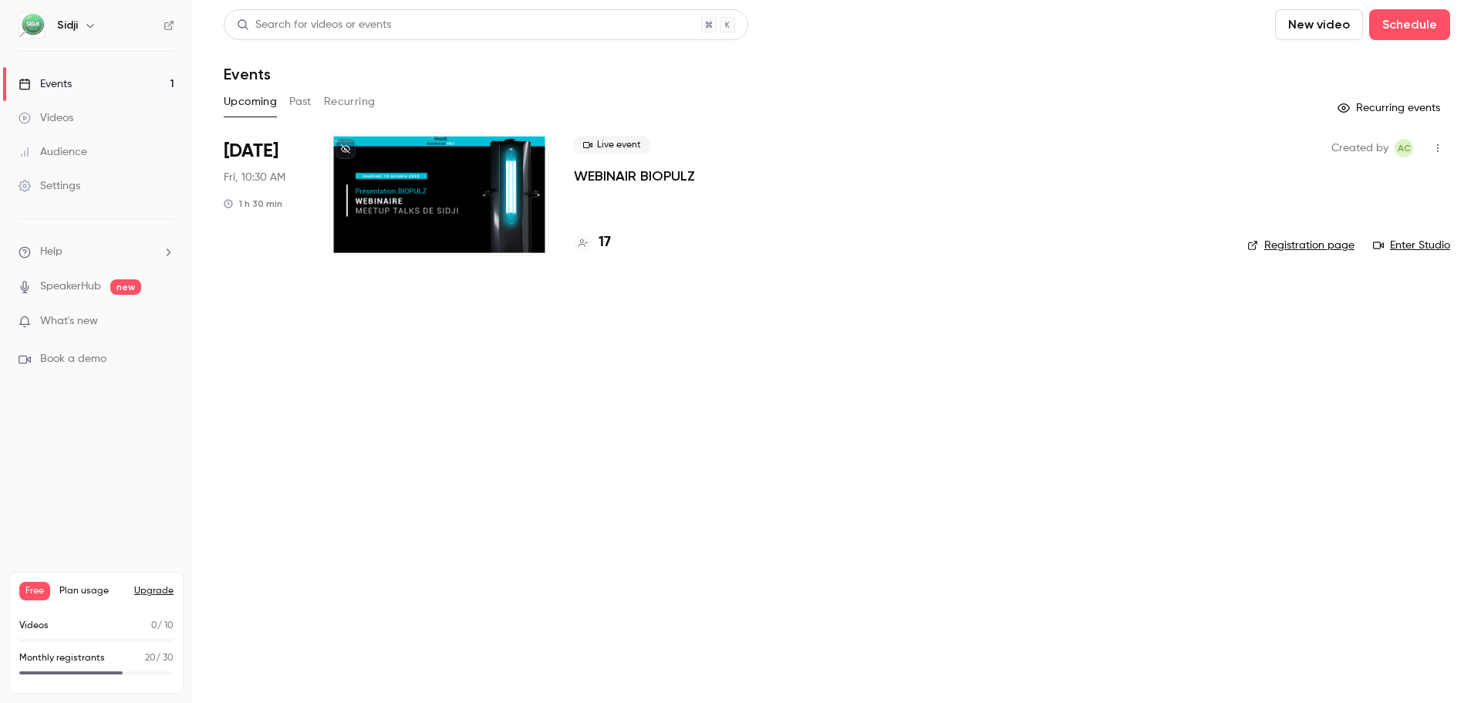
click at [204, 154] on main "Search for videos or events New video Schedule Events Upcoming Past Recurring R…" at bounding box center [837, 351] width 1288 height 703
click at [219, 147] on main "Search for videos or events New video Schedule Events Upcoming Past Recurring R…" at bounding box center [837, 351] width 1288 height 703
click at [694, 177] on p "WEBINAIR BIOPULZ" at bounding box center [634, 176] width 121 height 19
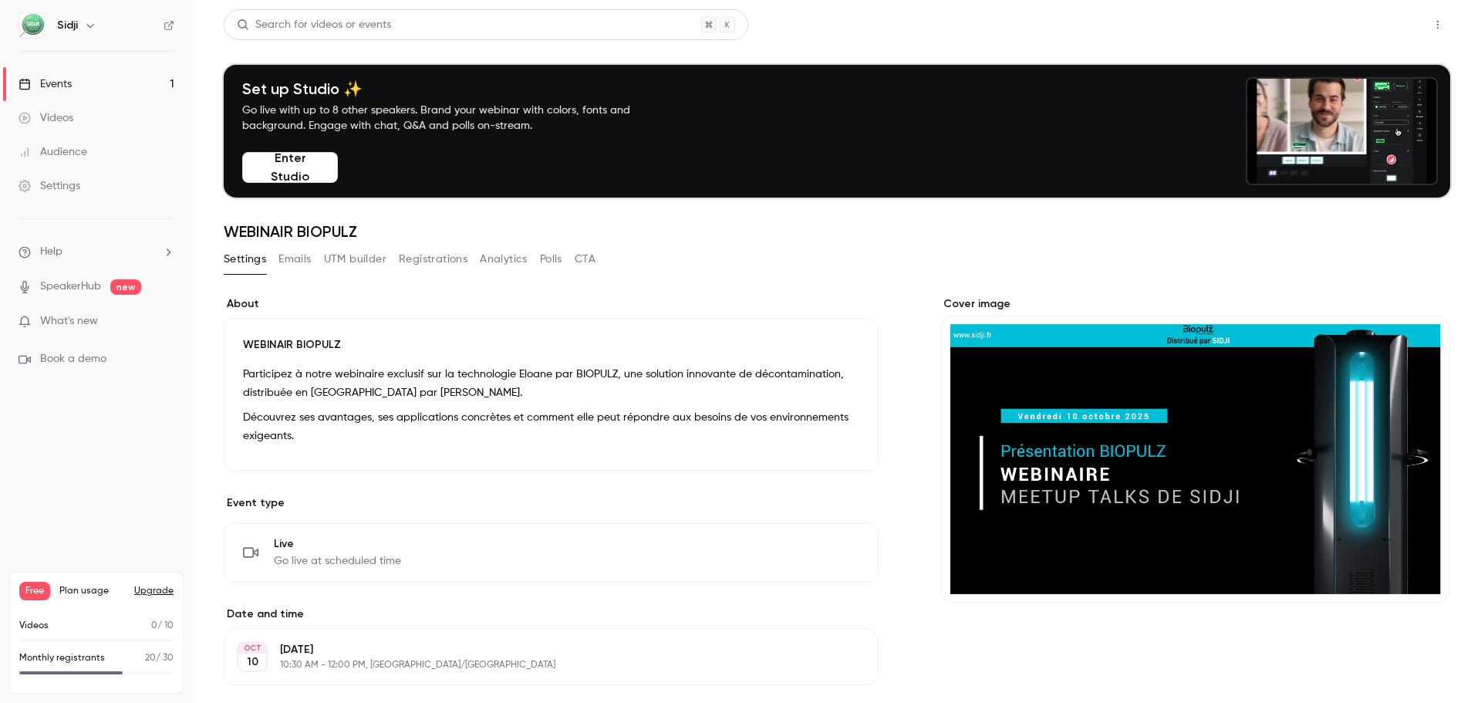
click at [1391, 23] on button "Share" at bounding box center [1383, 24] width 61 height 31
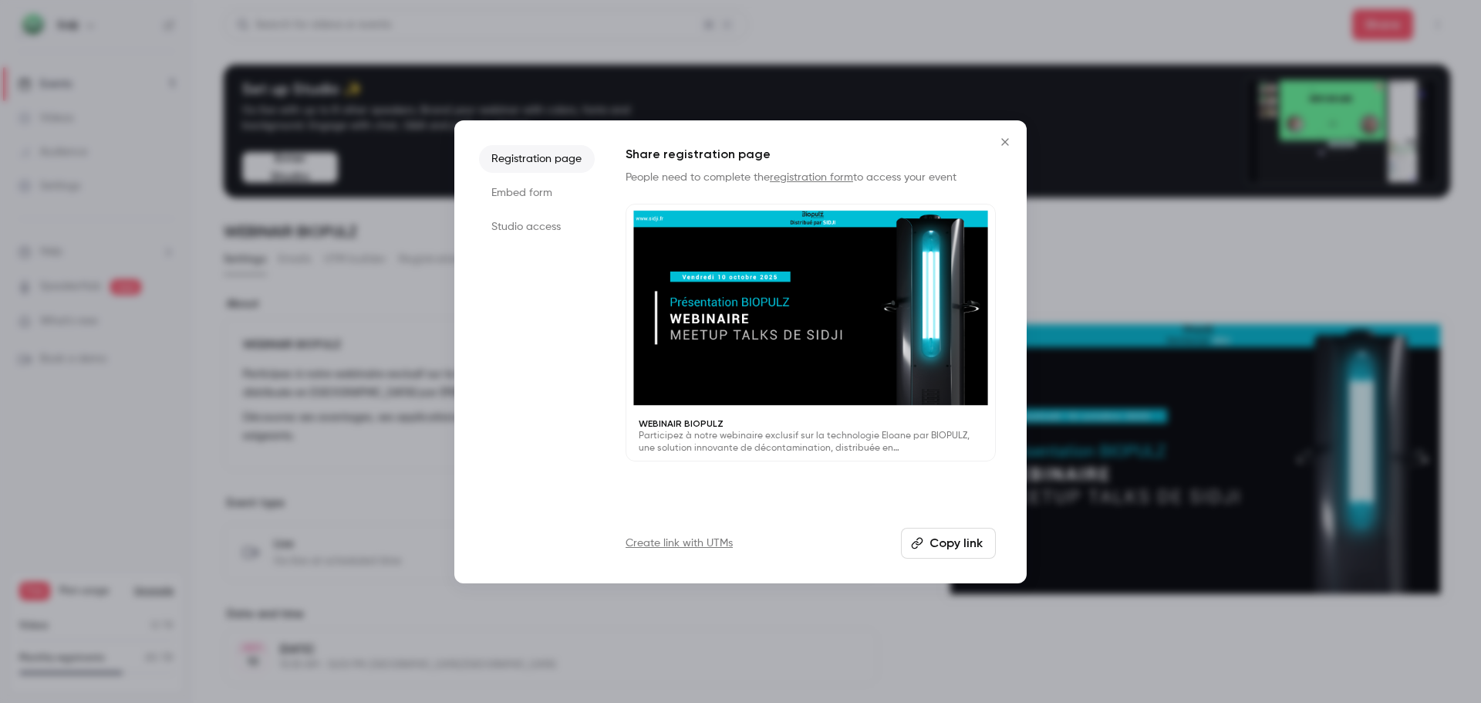
click at [533, 231] on li "Studio access" at bounding box center [537, 227] width 116 height 28
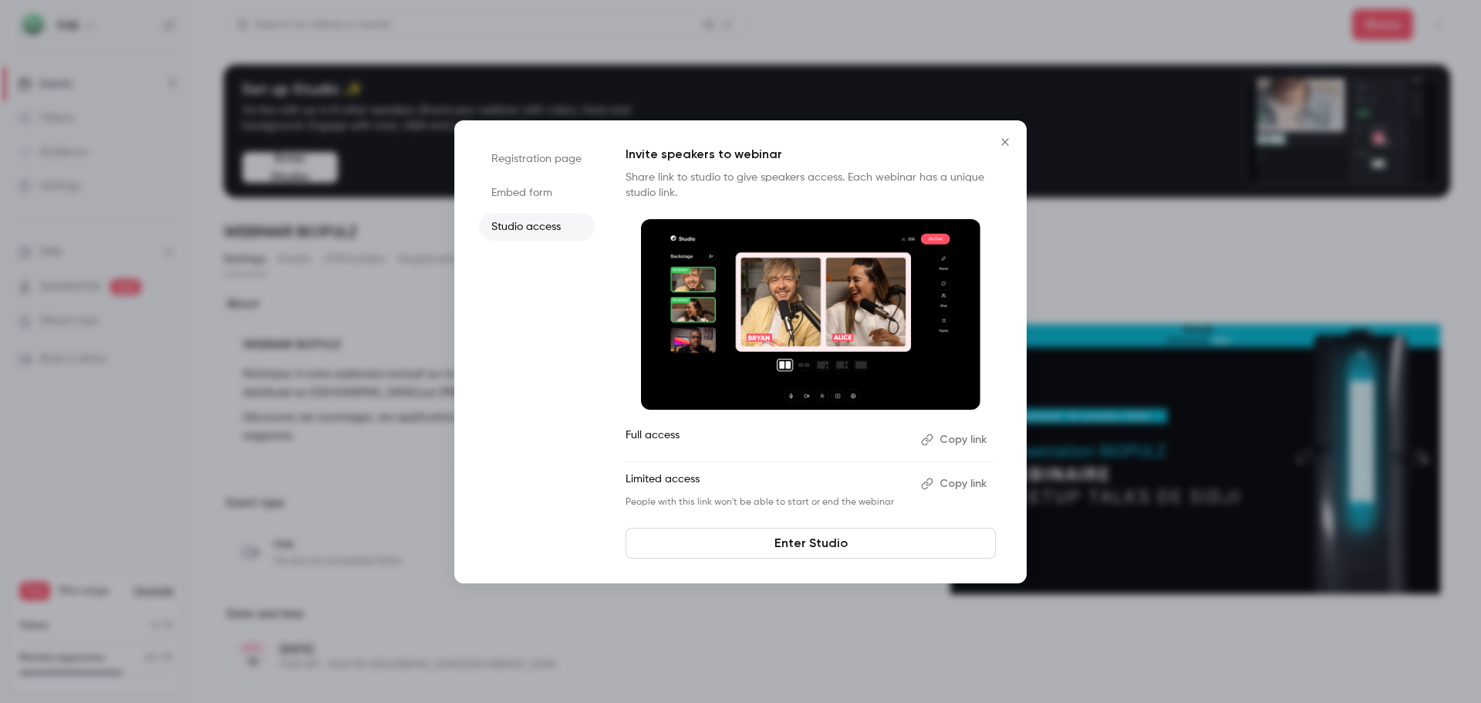
click at [984, 435] on button "Copy link" at bounding box center [955, 439] width 81 height 25
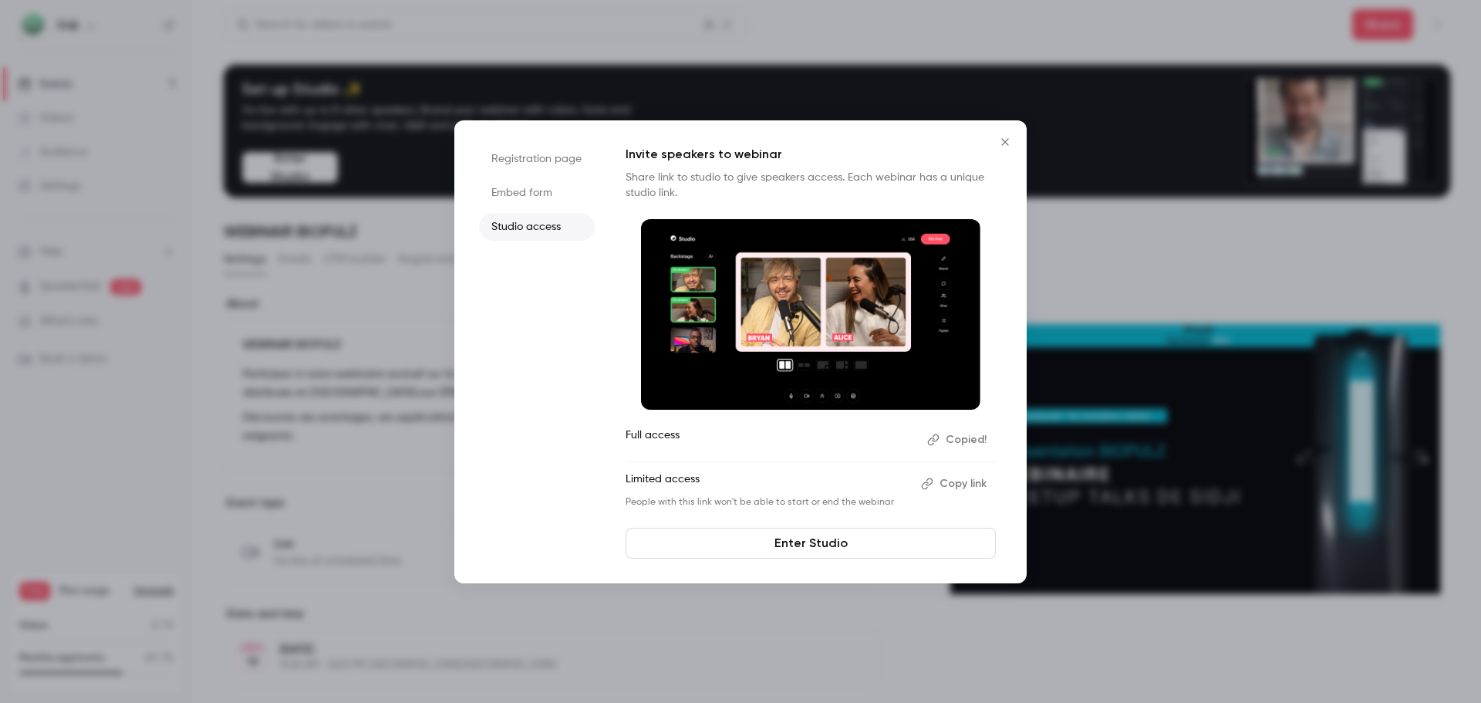
click at [993, 139] on button "Close" at bounding box center [1005, 142] width 31 height 31
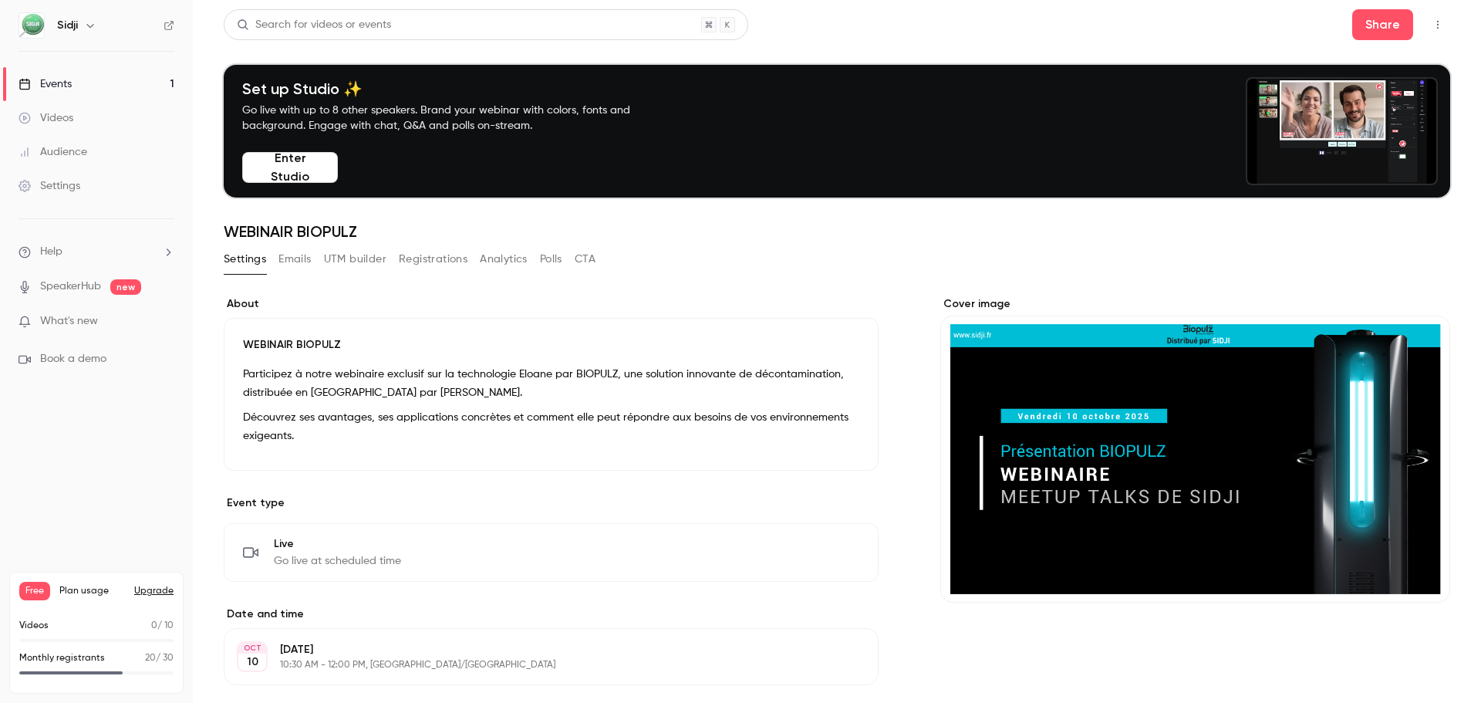
click at [139, 75] on link "Events 1" at bounding box center [96, 84] width 193 height 34
